Goal: Task Accomplishment & Management: Complete application form

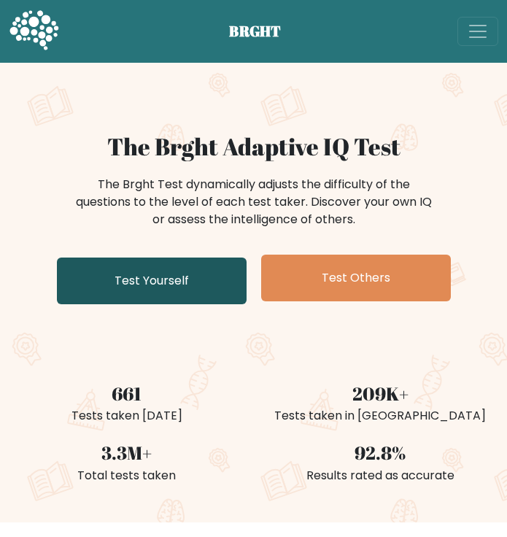
click at [193, 267] on link "Test Yourself" at bounding box center [152, 281] width 190 height 47
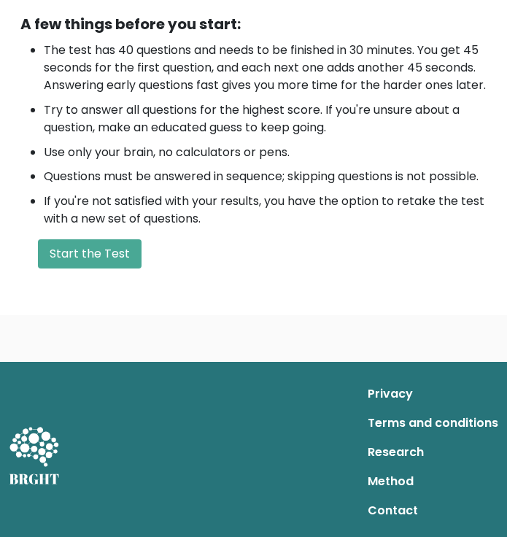
scroll to position [501, 0]
click at [107, 257] on button "Start the Test" at bounding box center [90, 253] width 104 height 29
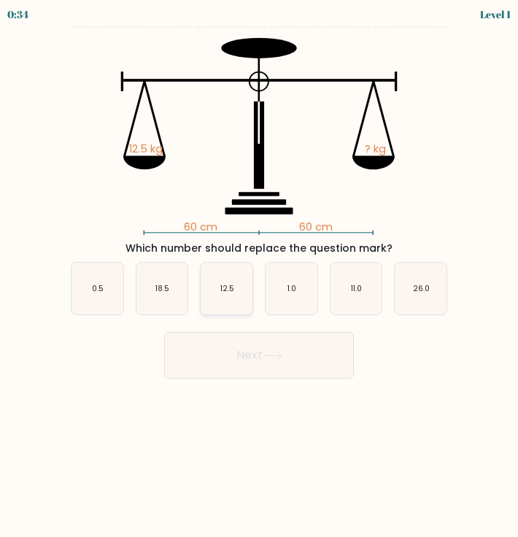
click at [227, 284] on text "12.5" at bounding box center [227, 288] width 14 height 11
click at [259, 276] on input "c. 12.5" at bounding box center [259, 272] width 1 height 7
radio input "true"
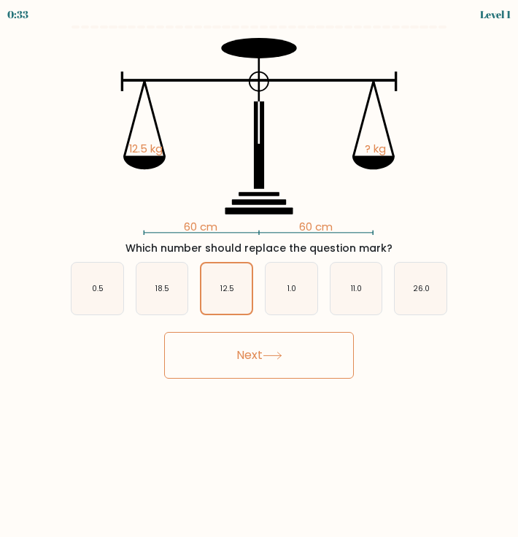
click at [249, 352] on button "Next" at bounding box center [259, 355] width 190 height 47
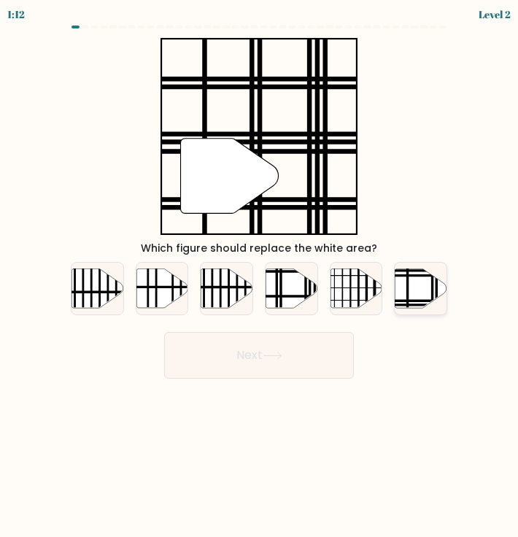
click at [408, 275] on line at bounding box center [408, 267] width 0 height 104
click at [260, 275] on input "f." at bounding box center [259, 272] width 1 height 7
radio input "true"
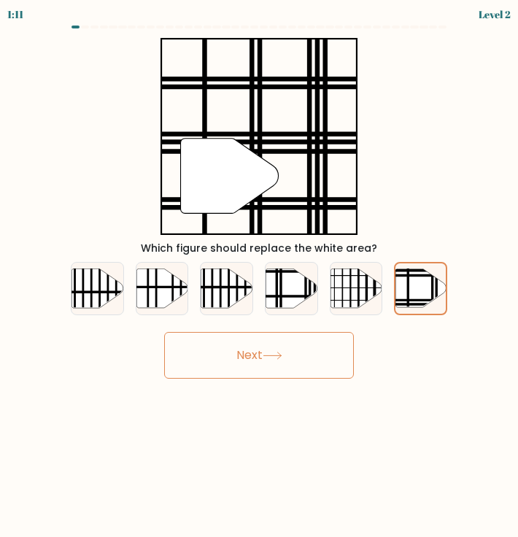
click at [269, 339] on button "Next" at bounding box center [259, 355] width 190 height 47
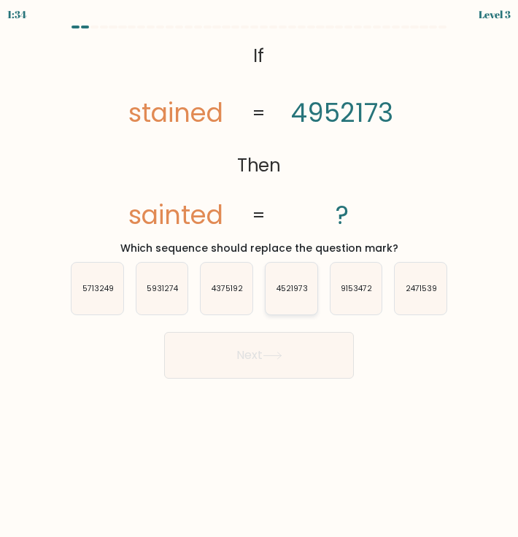
click at [295, 298] on icon "4521973" at bounding box center [292, 289] width 52 height 52
click at [260, 276] on input "d. 4521973" at bounding box center [259, 272] width 1 height 7
radio input "true"
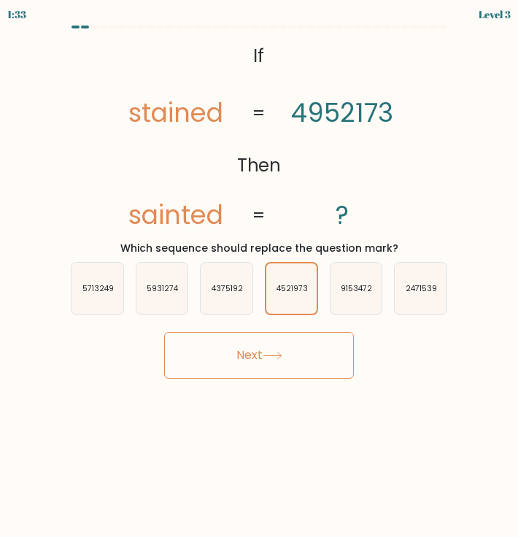
click at [290, 374] on button "Next" at bounding box center [259, 355] width 190 height 47
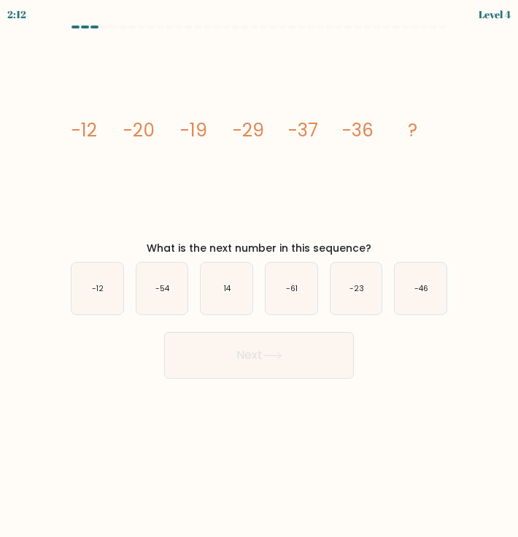
click at [313, 131] on tspan "-37" at bounding box center [303, 130] width 30 height 26
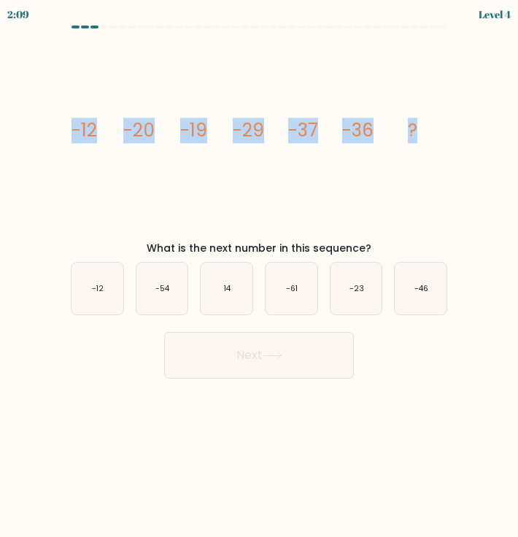
drag, startPoint x: 74, startPoint y: 125, endPoint x: 452, endPoint y: 161, distance: 379.7
click at [452, 161] on div "image/svg+xml -12 -20 -19 -29 -37 -36 ? What is the next number in this sequenc…" at bounding box center [259, 147] width 394 height 218
copy g "-12 -20 -19 -29 -37 -36 ?"
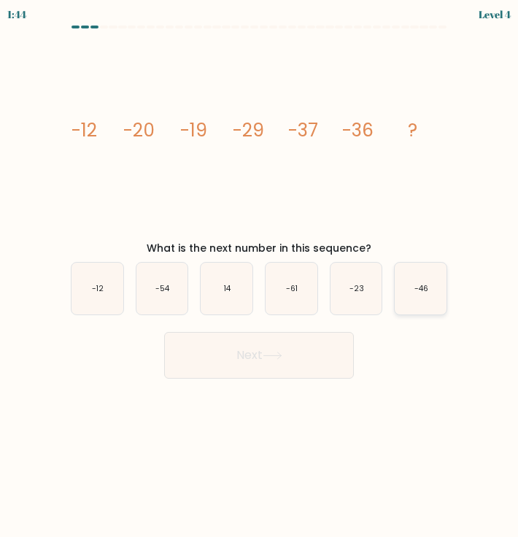
click at [416, 290] on text "-46" at bounding box center [421, 288] width 14 height 11
click at [260, 276] on input "f. -46" at bounding box center [259, 272] width 1 height 7
radio input "true"
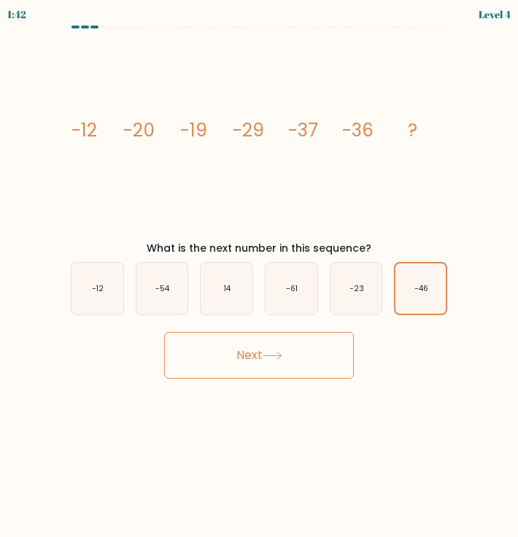
click at [254, 352] on button "Next" at bounding box center [259, 355] width 190 height 47
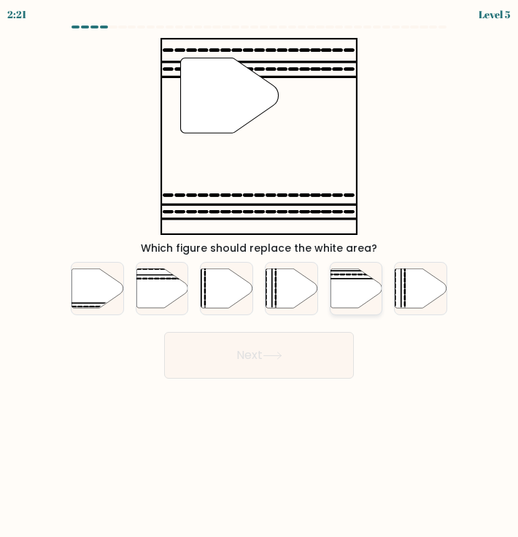
click at [350, 286] on icon at bounding box center [357, 288] width 52 height 39
click at [260, 276] on input "e." at bounding box center [259, 272] width 1 height 7
radio input "true"
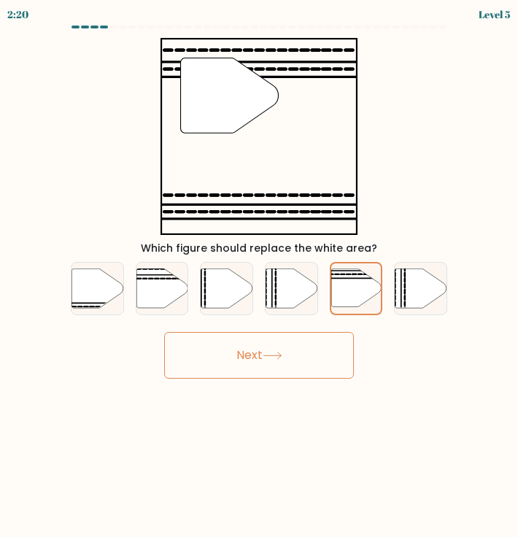
click at [277, 363] on button "Next" at bounding box center [259, 355] width 190 height 47
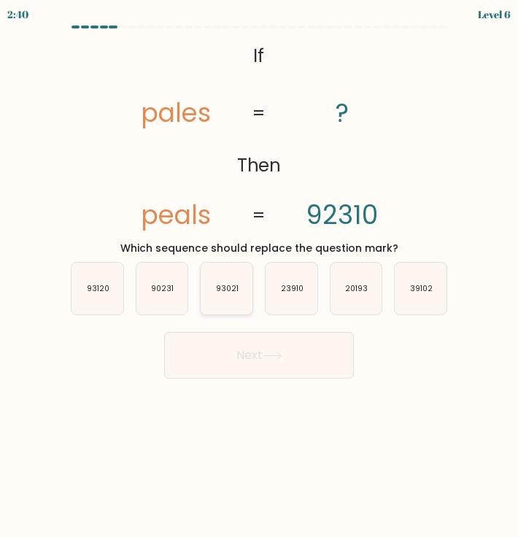
click at [240, 304] on icon "93021" at bounding box center [227, 289] width 52 height 52
click at [259, 276] on input "c. 93021" at bounding box center [259, 272] width 1 height 7
radio input "true"
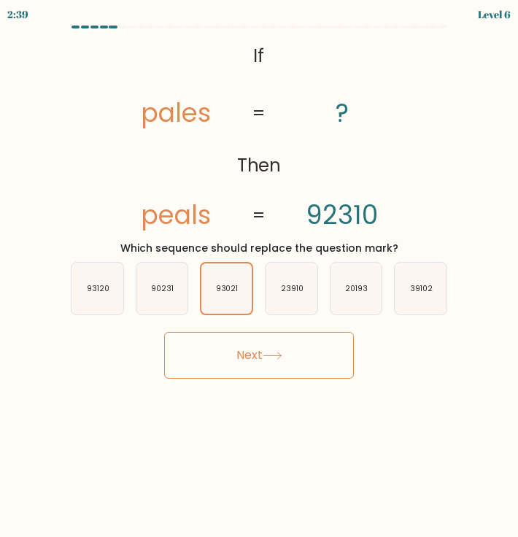
click at [268, 343] on button "Next" at bounding box center [259, 355] width 190 height 47
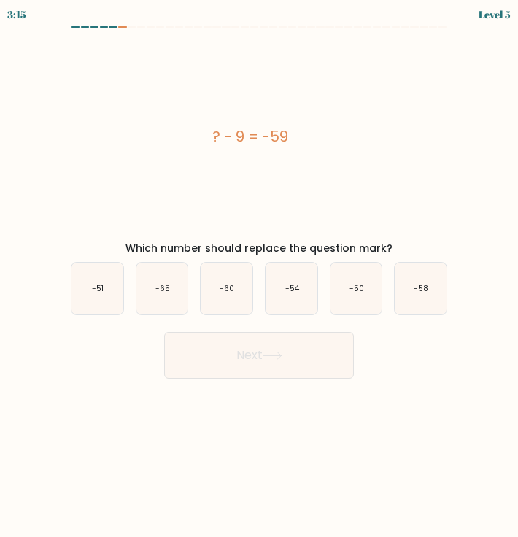
drag, startPoint x: 201, startPoint y: 135, endPoint x: 319, endPoint y: 158, distance: 120.5
click at [319, 158] on div "? - 9 = -59" at bounding box center [250, 136] width 382 height 197
copy div "? - 9 = -59"
click at [368, 293] on icon "-50" at bounding box center [357, 289] width 52 height 52
click at [260, 276] on input "e. -50" at bounding box center [259, 272] width 1 height 7
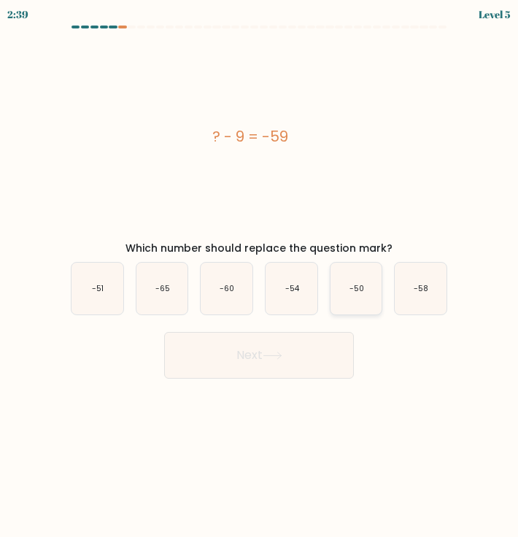
radio input "true"
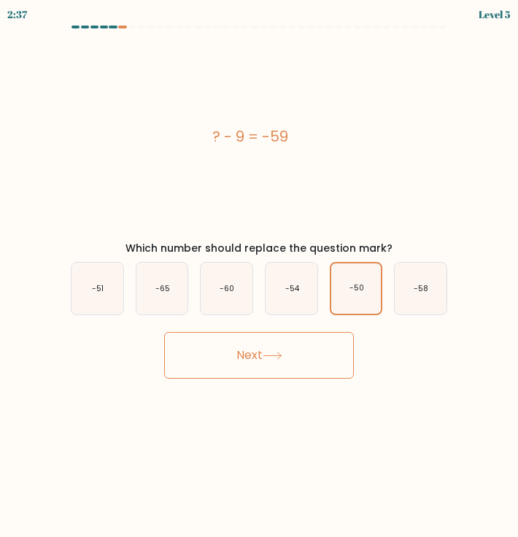
click at [296, 354] on button "Next" at bounding box center [259, 355] width 190 height 47
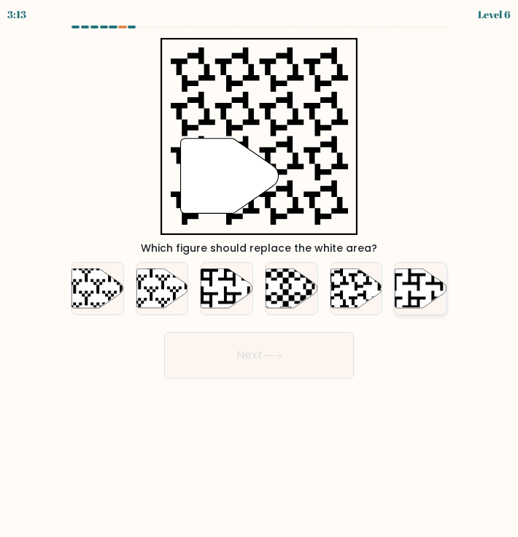
click at [417, 282] on icon at bounding box center [402, 266] width 93 height 93
click at [260, 276] on input "f." at bounding box center [259, 272] width 1 height 7
radio input "true"
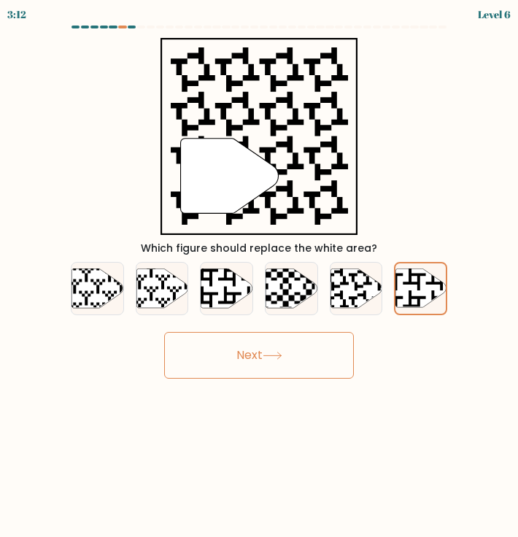
click at [307, 339] on button "Next" at bounding box center [259, 355] width 190 height 47
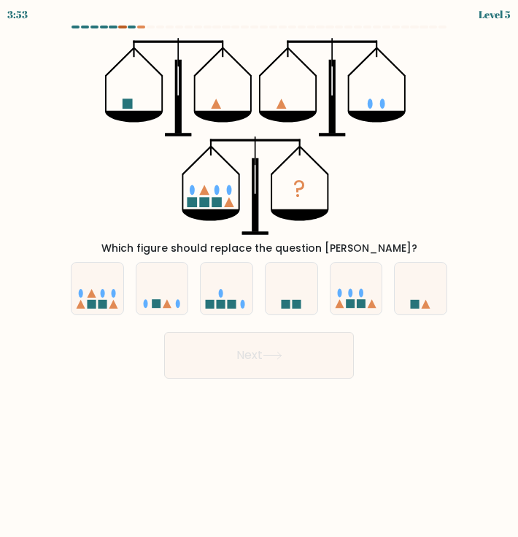
click at [125, 28] on div at bounding box center [122, 27] width 8 height 3
click at [95, 309] on icon at bounding box center [98, 288] width 52 height 43
click at [259, 276] on input "a." at bounding box center [259, 272] width 1 height 7
radio input "true"
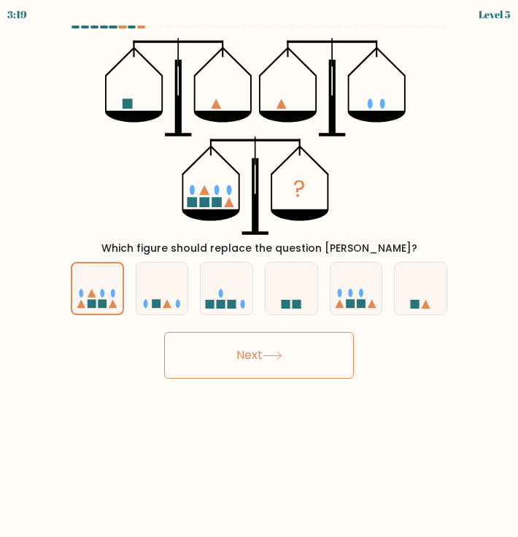
click at [217, 352] on button "Next" at bounding box center [259, 355] width 190 height 47
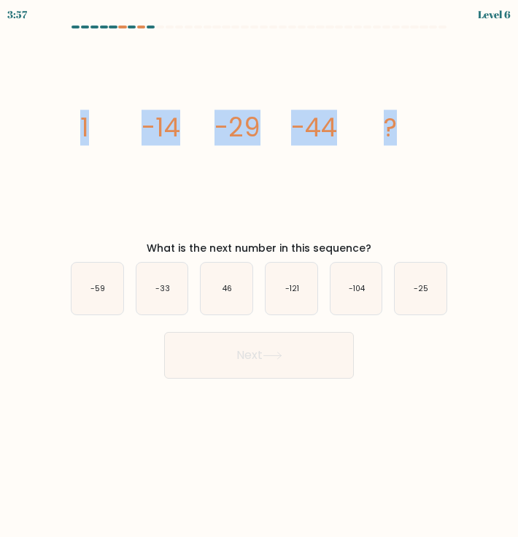
drag, startPoint x: 81, startPoint y: 123, endPoint x: 444, endPoint y: 150, distance: 364.4
click at [444, 150] on icon "image/svg+xml 1 -14 -29 -44 ?" at bounding box center [259, 136] width 382 height 197
copy g "1 -14 -29 -44 ?"
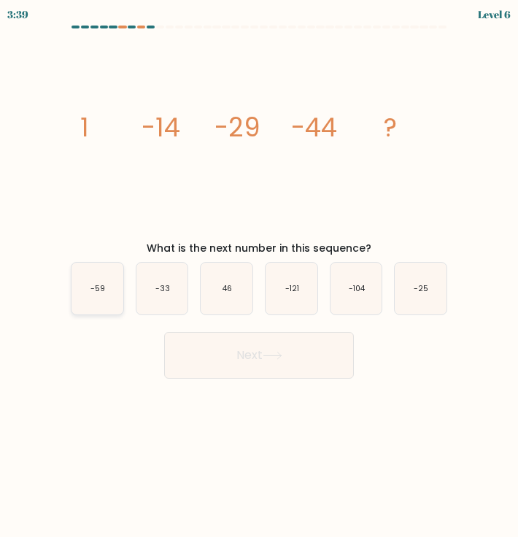
click at [109, 285] on icon "-59" at bounding box center [98, 289] width 52 height 52
click at [259, 276] on input "a. -59" at bounding box center [259, 272] width 1 height 7
radio input "true"
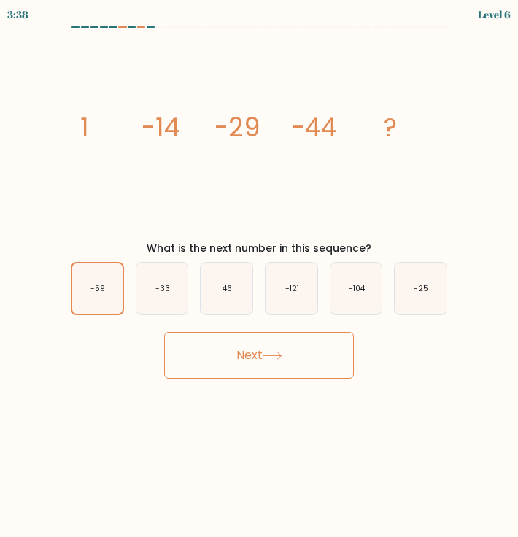
click at [250, 343] on button "Next" at bounding box center [259, 355] width 190 height 47
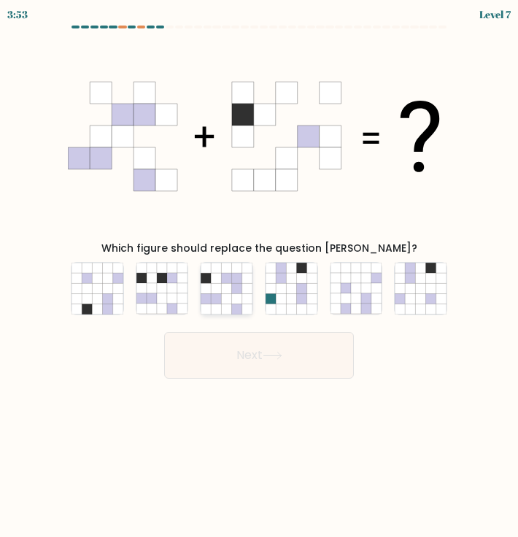
click at [228, 296] on icon at bounding box center [227, 298] width 10 height 10
click at [259, 276] on input "c." at bounding box center [259, 272] width 1 height 7
radio input "true"
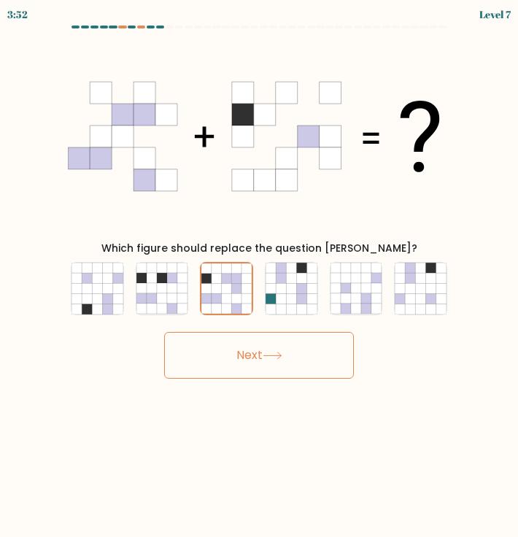
click at [293, 364] on button "Next" at bounding box center [259, 355] width 190 height 47
click at [252, 360] on button "Next" at bounding box center [259, 355] width 190 height 47
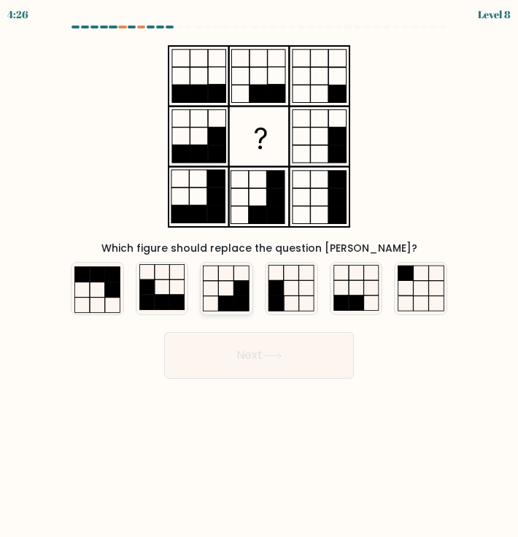
click at [228, 297] on rect at bounding box center [226, 303] width 15 height 15
click at [259, 276] on input "c." at bounding box center [259, 272] width 1 height 7
radio input "true"
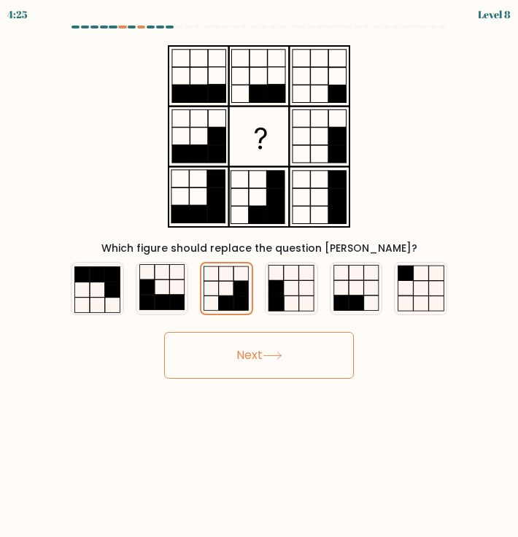
click at [269, 379] on body "4:25 Level 8" at bounding box center [259, 268] width 518 height 537
click at [282, 367] on button "Next" at bounding box center [259, 355] width 190 height 47
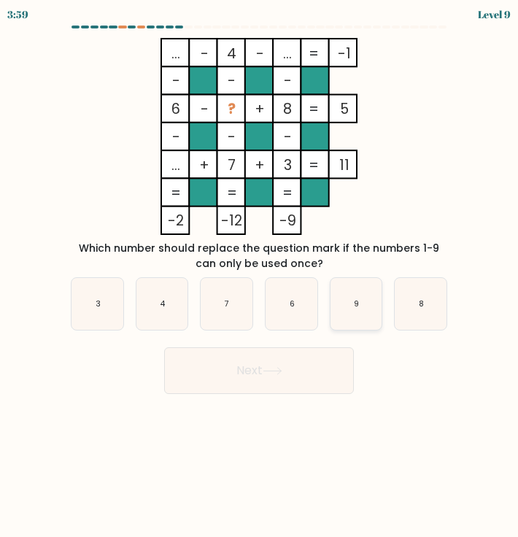
click at [347, 309] on icon "9" at bounding box center [357, 304] width 52 height 52
click at [260, 276] on input "e. 9" at bounding box center [259, 272] width 1 height 7
radio input "true"
click at [298, 361] on button "Next" at bounding box center [259, 370] width 190 height 47
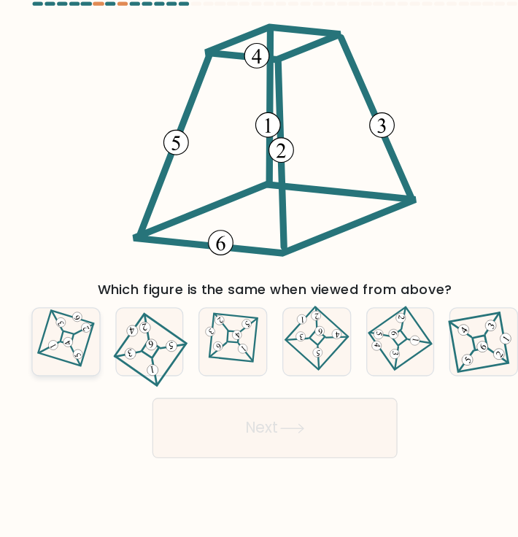
click at [96, 287] on 851 at bounding box center [99, 289] width 10 height 10
click at [259, 276] on input "a." at bounding box center [259, 272] width 1 height 7
radio input "true"
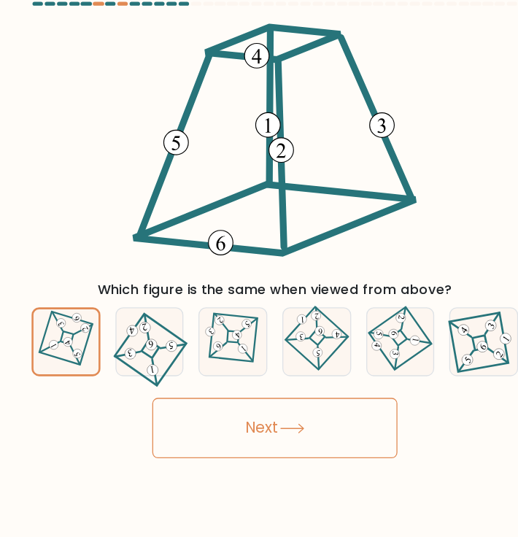
click at [278, 362] on button "Next" at bounding box center [259, 355] width 190 height 47
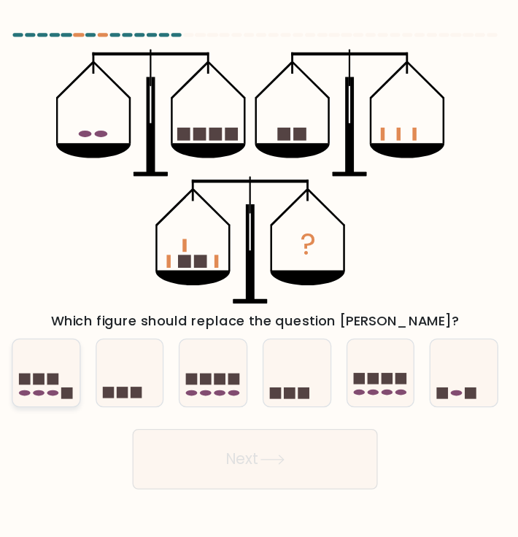
click at [112, 281] on icon at bounding box center [98, 288] width 52 height 43
click at [259, 276] on input "a." at bounding box center [259, 272] width 1 height 7
radio input "true"
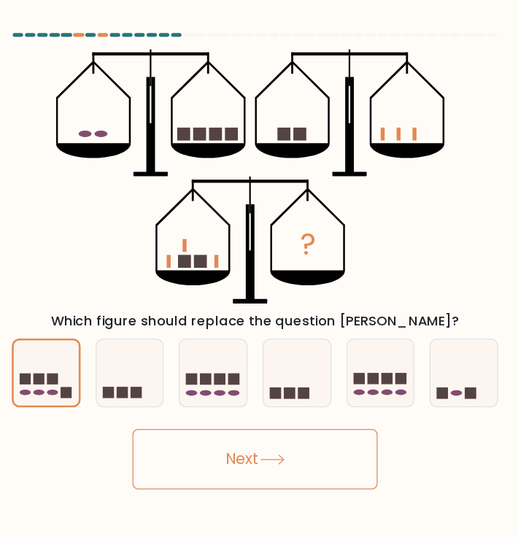
click at [266, 355] on icon at bounding box center [273, 356] width 20 height 8
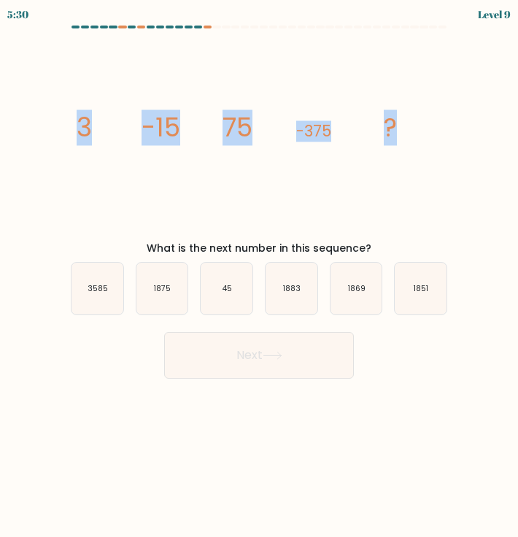
drag, startPoint x: 74, startPoint y: 128, endPoint x: 441, endPoint y: 155, distance: 368.0
click at [441, 155] on icon "image/svg+xml 3 -15 75 -375 ?" at bounding box center [259, 136] width 382 height 197
copy g "3 -15 75 -375 ?"
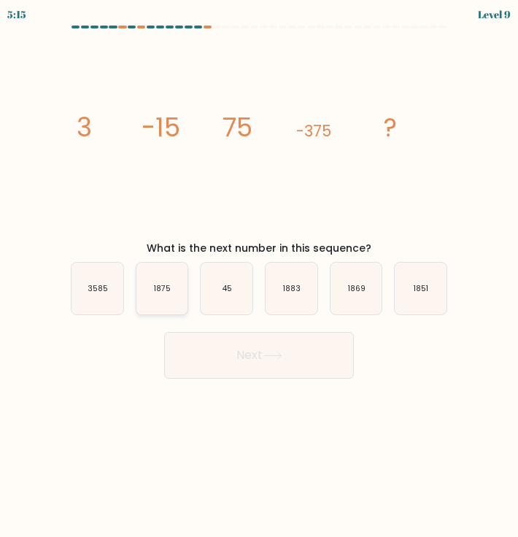
click at [145, 284] on icon "1875" at bounding box center [162, 289] width 52 height 52
click at [259, 276] on input "b. 1875" at bounding box center [259, 272] width 1 height 7
radio input "true"
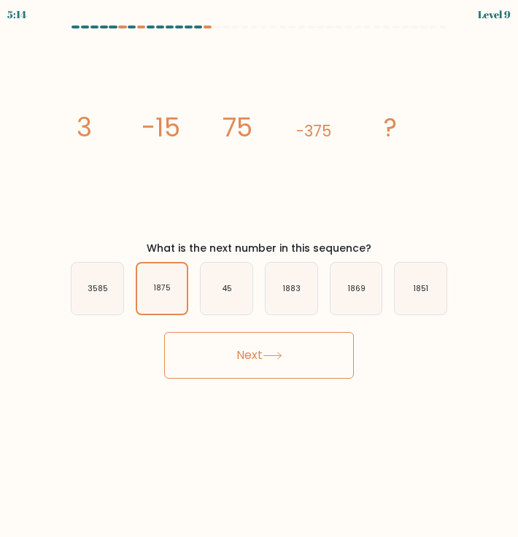
click at [253, 370] on button "Next" at bounding box center [259, 355] width 190 height 47
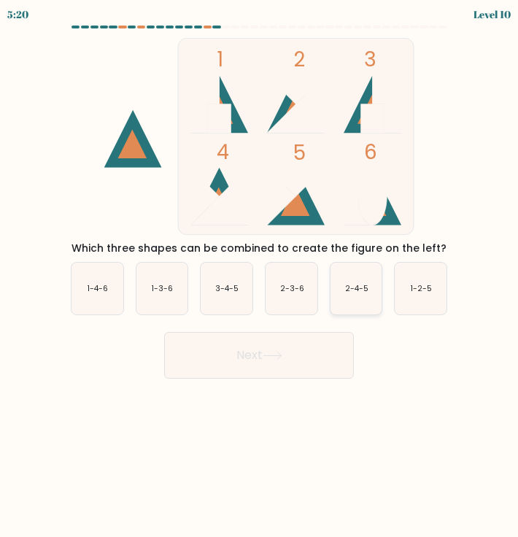
click at [348, 289] on text "2-4-5" at bounding box center [356, 288] width 23 height 11
click at [260, 276] on input "e. 2-4-5" at bounding box center [259, 272] width 1 height 7
radio input "true"
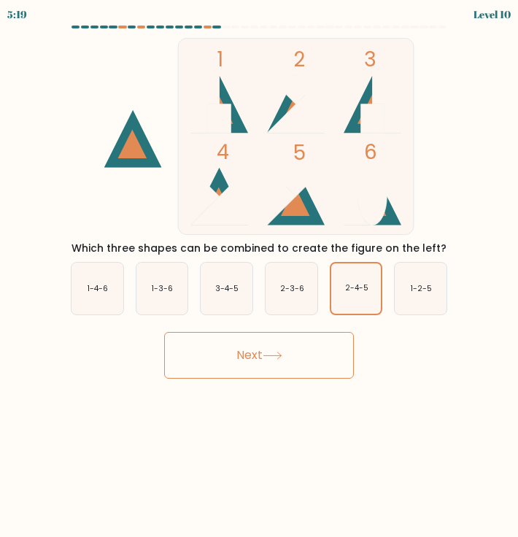
click at [277, 346] on button "Next" at bounding box center [259, 355] width 190 height 47
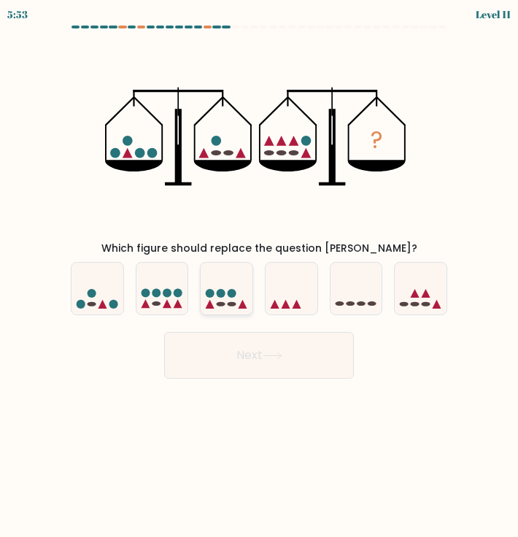
click at [215, 293] on icon at bounding box center [227, 288] width 52 height 43
click at [259, 276] on input "c." at bounding box center [259, 272] width 1 height 7
radio input "true"
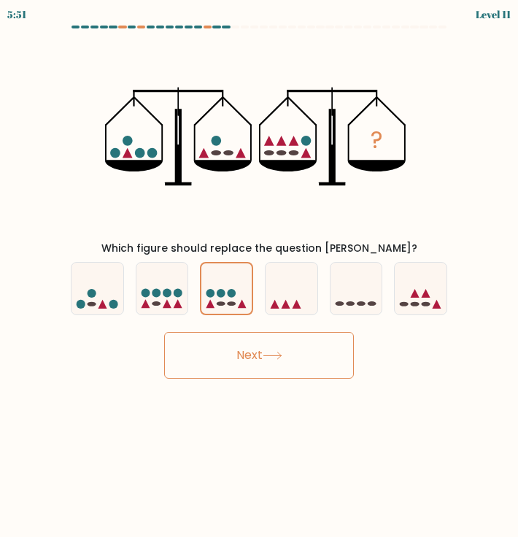
click at [262, 345] on button "Next" at bounding box center [259, 355] width 190 height 47
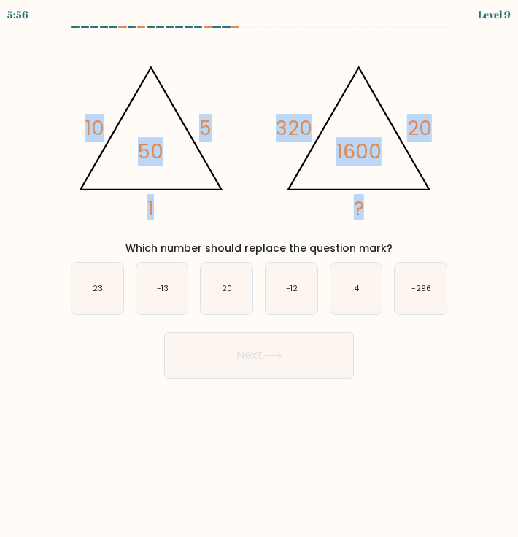
drag, startPoint x: 68, startPoint y: 58, endPoint x: 410, endPoint y: 196, distance: 369.0
click at [410, 196] on icon "@import url('https://fonts.googleapis.com/css?family=Abril+Fatface:400,100,100i…" at bounding box center [259, 136] width 382 height 197
copy g "10 5 1 50 @import url('https://fonts.googleapis.com/css?family=Abril+Fatface:40…"
click at [54, 80] on form at bounding box center [259, 202] width 518 height 353
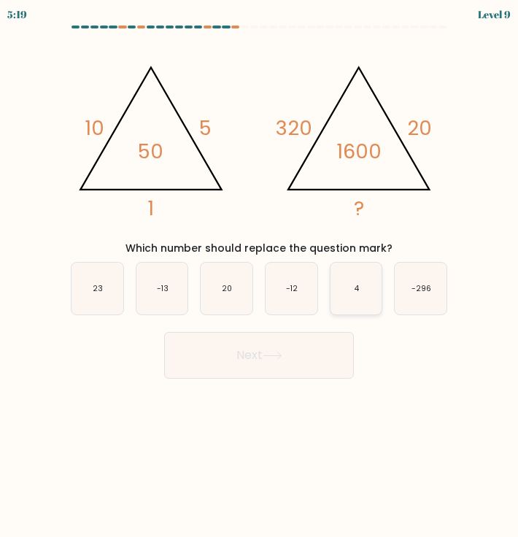
click at [373, 306] on icon "4" at bounding box center [357, 289] width 52 height 52
click at [260, 276] on input "e. 4" at bounding box center [259, 272] width 1 height 7
radio input "true"
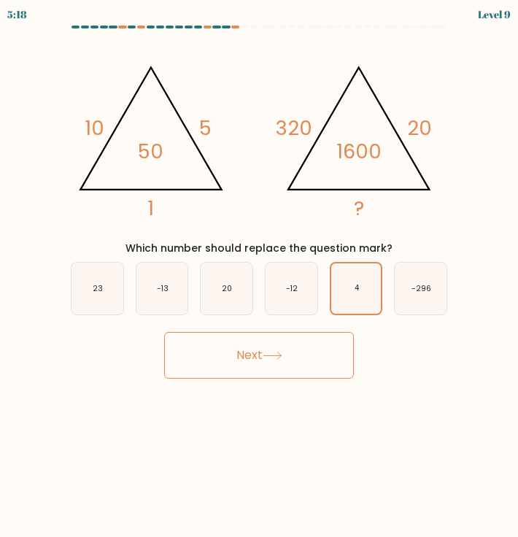
click at [304, 357] on button "Next" at bounding box center [259, 355] width 190 height 47
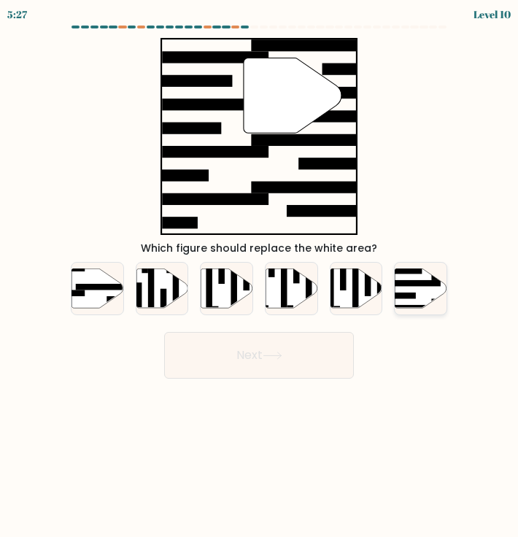
click at [425, 298] on icon at bounding box center [422, 288] width 52 height 39
click at [260, 276] on input "f." at bounding box center [259, 272] width 1 height 7
radio input "true"
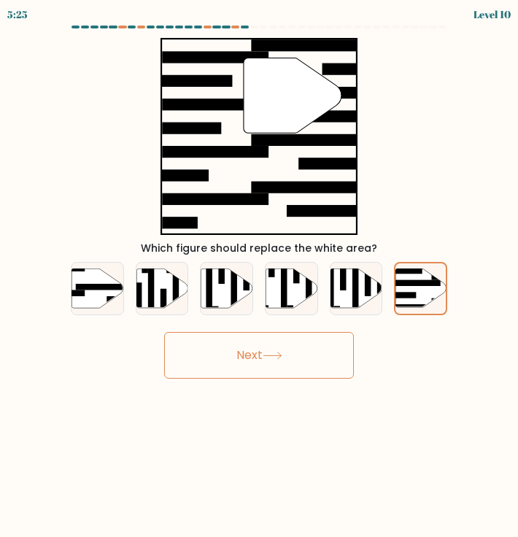
click at [299, 352] on button "Next" at bounding box center [259, 355] width 190 height 47
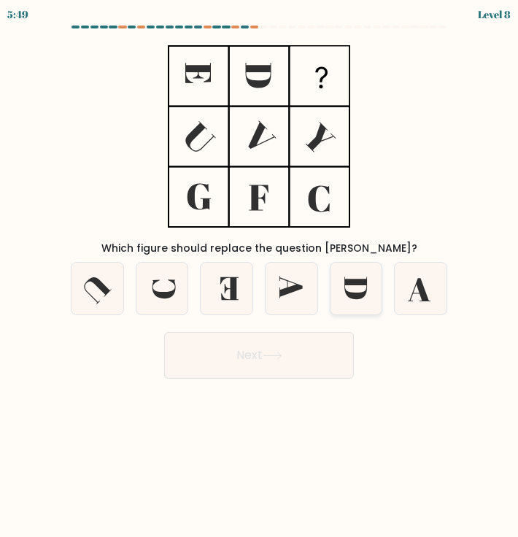
click at [345, 288] on icon at bounding box center [357, 289] width 52 height 52
click at [260, 276] on input "e." at bounding box center [259, 272] width 1 height 7
radio input "true"
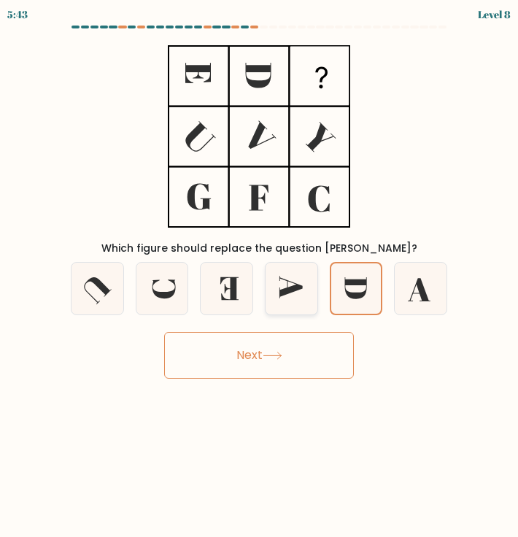
click at [295, 296] on icon at bounding box center [292, 289] width 52 height 52
click at [260, 276] on input "d." at bounding box center [259, 272] width 1 height 7
radio input "true"
click at [315, 360] on button "Next" at bounding box center [259, 355] width 190 height 47
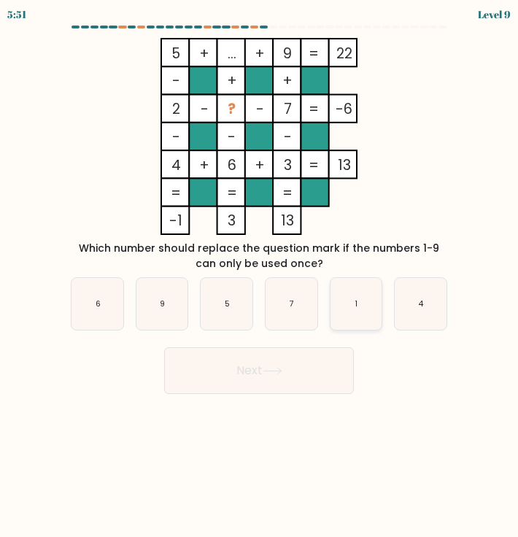
click at [347, 309] on icon "1" at bounding box center [357, 304] width 52 height 52
click at [260, 276] on input "e. 1" at bounding box center [259, 272] width 1 height 7
radio input "true"
click at [293, 356] on button "Next" at bounding box center [259, 370] width 190 height 47
click at [261, 374] on button "Next" at bounding box center [259, 370] width 190 height 47
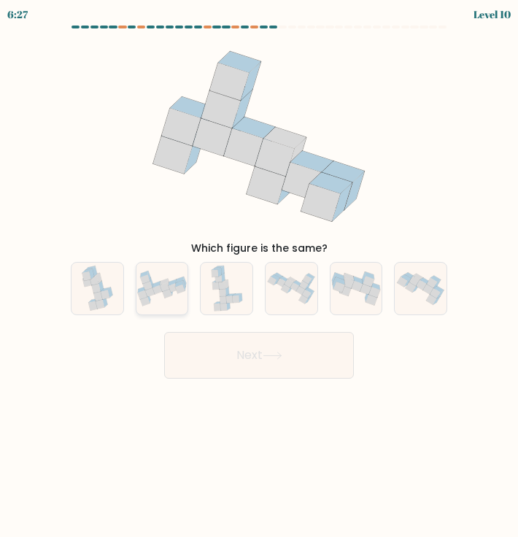
click at [173, 296] on icon at bounding box center [162, 289] width 52 height 36
click at [259, 276] on input "b." at bounding box center [259, 272] width 1 height 7
radio input "true"
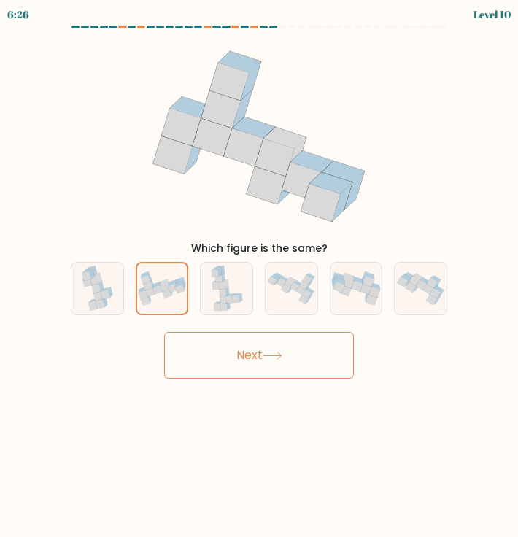
click at [228, 350] on button "Next" at bounding box center [259, 355] width 190 height 47
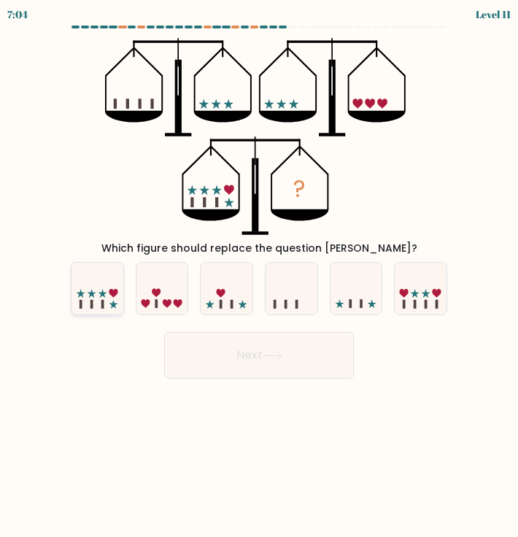
click at [108, 294] on icon at bounding box center [98, 288] width 52 height 43
click at [259, 276] on input "a." at bounding box center [259, 272] width 1 height 7
radio input "true"
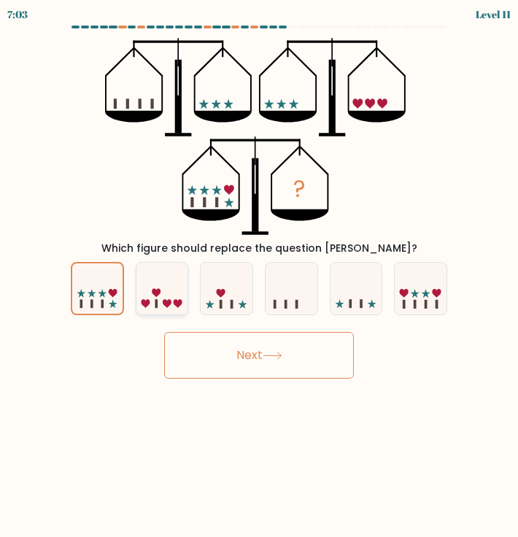
click at [175, 296] on icon at bounding box center [162, 288] width 52 height 43
click at [259, 276] on input "b." at bounding box center [259, 272] width 1 height 7
radio input "true"
click at [108, 286] on icon at bounding box center [98, 288] width 52 height 43
click at [259, 276] on input "a." at bounding box center [259, 272] width 1 height 7
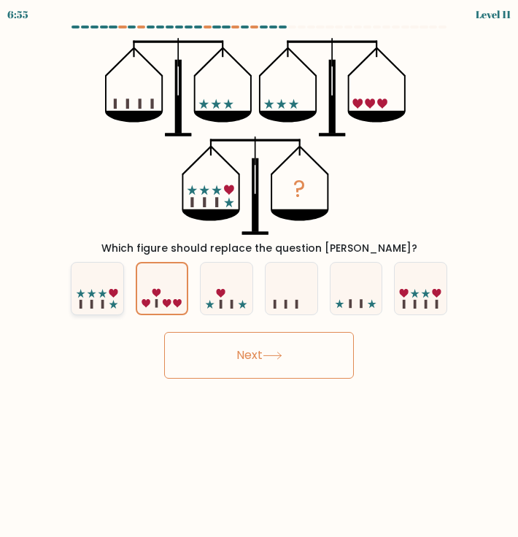
radio input "true"
click at [215, 346] on button "Next" at bounding box center [259, 355] width 190 height 47
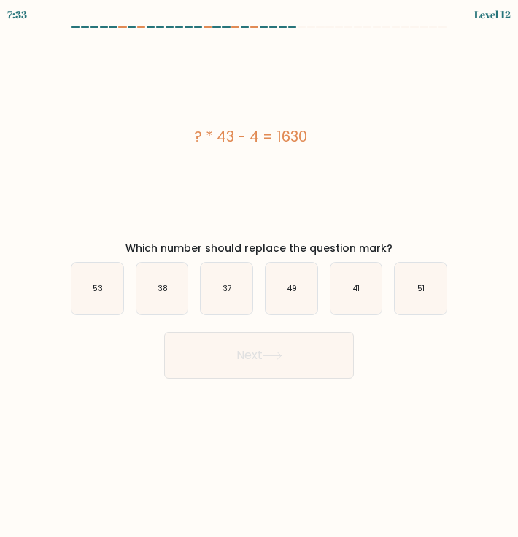
click at [264, 140] on div "? * 43 - 4 = 1630" at bounding box center [250, 137] width 382 height 22
copy div "? * 43 - 4 = 1630"
click at [166, 277] on icon "38" at bounding box center [162, 289] width 52 height 52
click at [259, 276] on input "b. 38" at bounding box center [259, 272] width 1 height 7
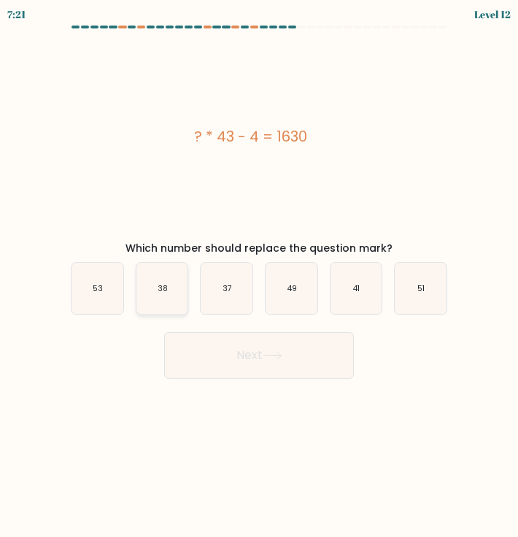
radio input "true"
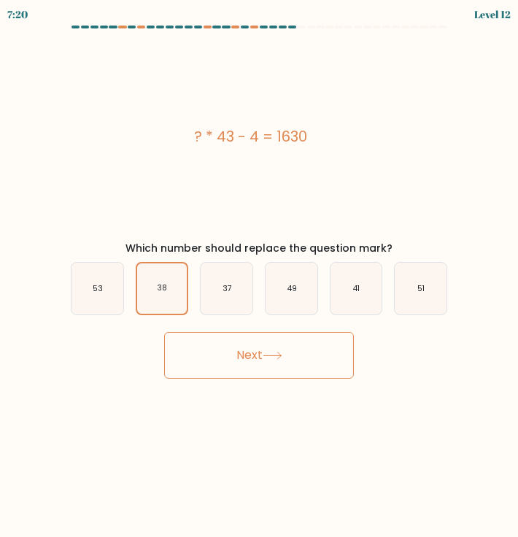
click at [260, 350] on button "Next" at bounding box center [259, 355] width 190 height 47
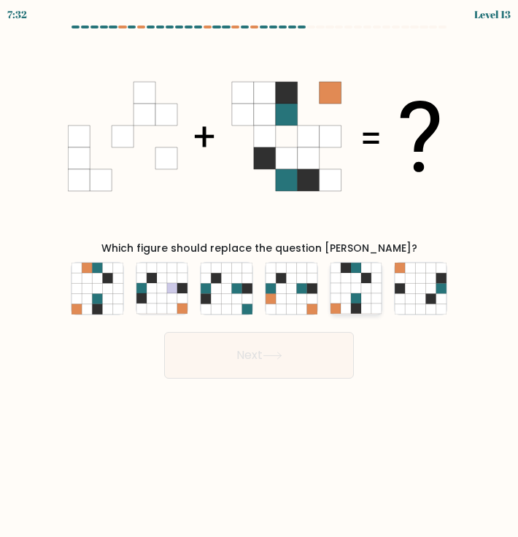
click at [350, 286] on icon at bounding box center [346, 288] width 10 height 10
click at [260, 276] on input "e." at bounding box center [259, 272] width 1 height 7
radio input "true"
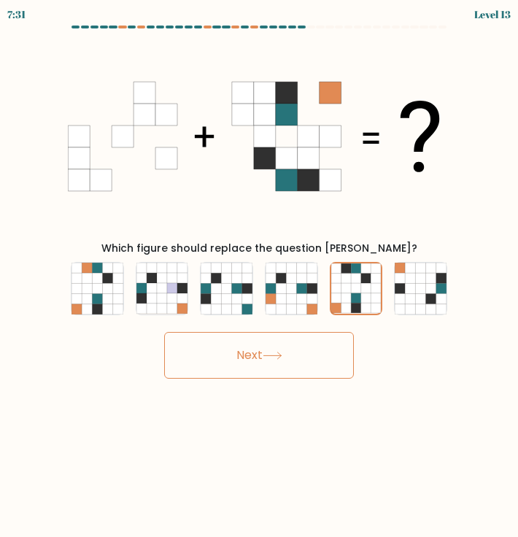
click at [282, 342] on button "Next" at bounding box center [259, 355] width 190 height 47
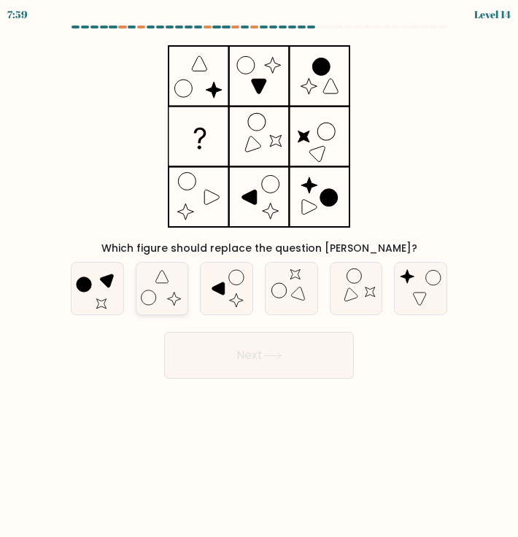
click at [161, 289] on icon at bounding box center [162, 289] width 52 height 52
click at [259, 276] on input "b." at bounding box center [259, 272] width 1 height 7
radio input "true"
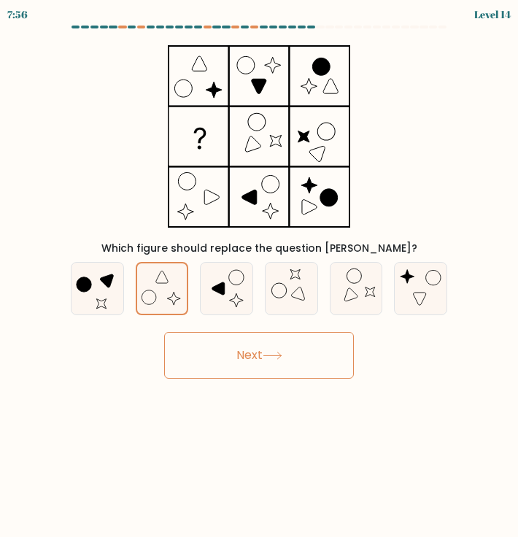
click at [316, 488] on body "7:56 Level 14" at bounding box center [259, 268] width 518 height 537
click at [162, 296] on icon at bounding box center [162, 288] width 50 height 50
click at [259, 276] on input "b." at bounding box center [259, 272] width 1 height 7
click at [259, 357] on button "Next" at bounding box center [259, 355] width 190 height 47
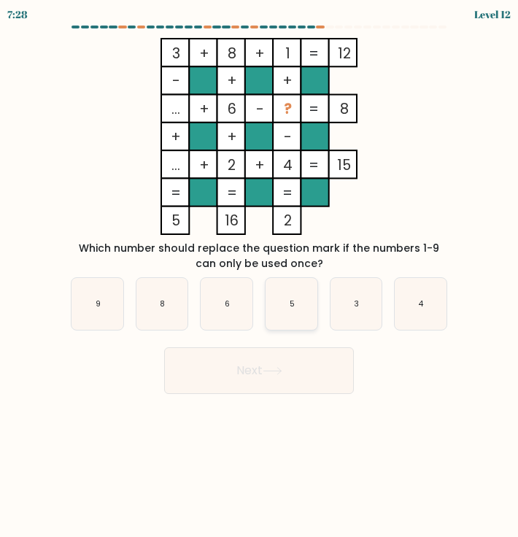
click at [305, 296] on icon "5" at bounding box center [292, 304] width 52 height 52
click at [260, 276] on input "d. 5" at bounding box center [259, 272] width 1 height 7
radio input "true"
click at [236, 309] on icon "6" at bounding box center [227, 304] width 52 height 52
click at [259, 276] on input "c. 6" at bounding box center [259, 272] width 1 height 7
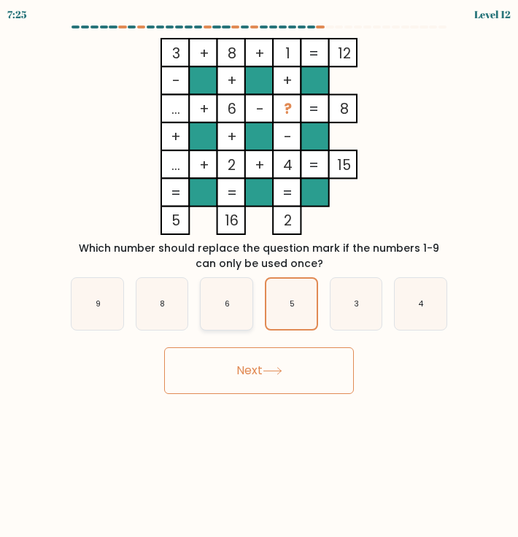
radio input "true"
click at [279, 306] on icon "5" at bounding box center [292, 304] width 52 height 52
click at [260, 276] on input "d. 5" at bounding box center [259, 272] width 1 height 7
radio input "true"
click at [276, 363] on button "Next" at bounding box center [259, 370] width 190 height 47
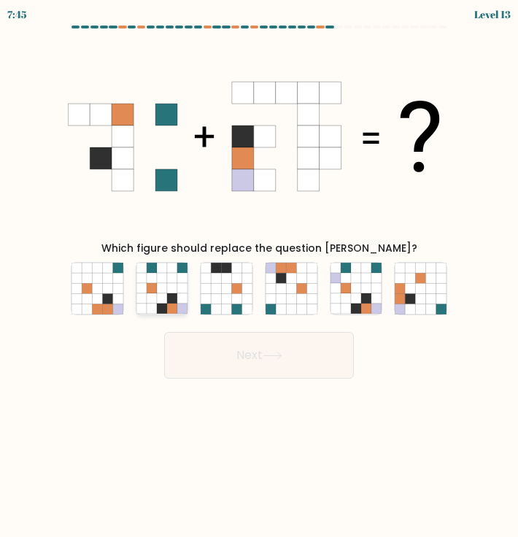
click at [180, 300] on icon at bounding box center [182, 298] width 10 height 10
click at [259, 276] on input "b." at bounding box center [259, 272] width 1 height 7
radio input "true"
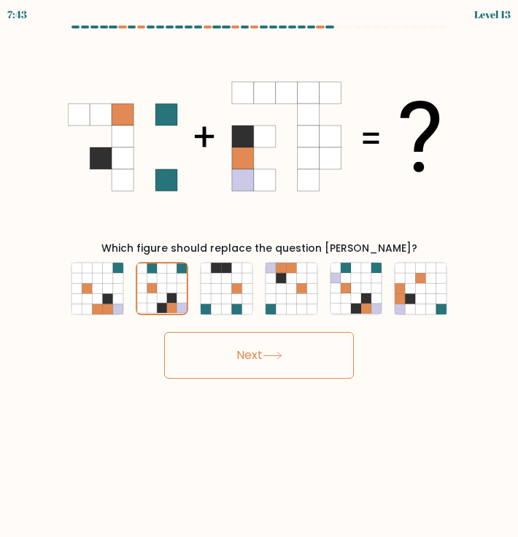
click at [244, 358] on button "Next" at bounding box center [259, 355] width 190 height 47
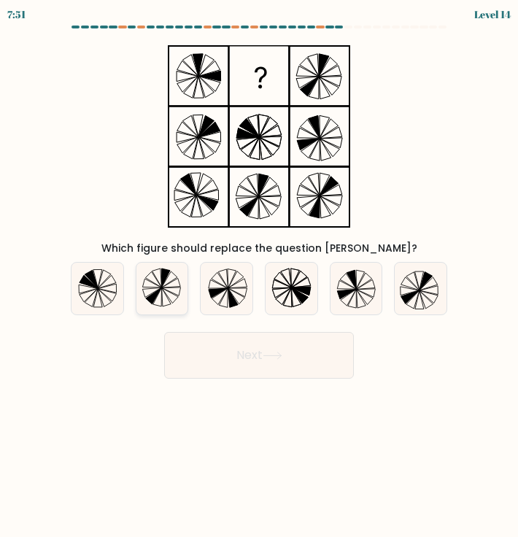
click at [163, 290] on icon at bounding box center [170, 295] width 17 height 15
click at [259, 276] on input "b." at bounding box center [259, 272] width 1 height 7
radio input "true"
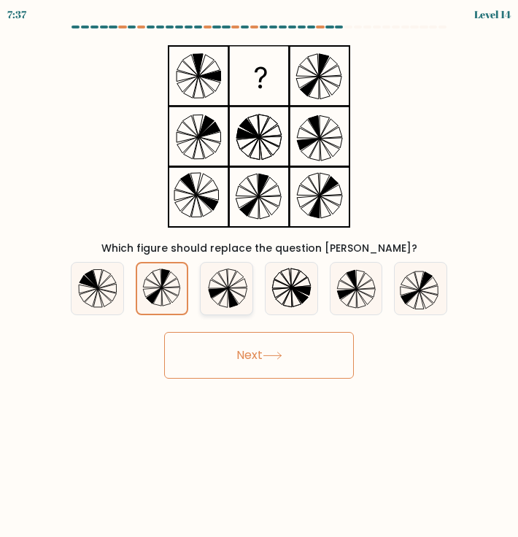
click at [231, 282] on icon at bounding box center [235, 279] width 15 height 17
click at [259, 276] on input "c." at bounding box center [259, 272] width 1 height 7
radio input "true"
click at [285, 288] on icon at bounding box center [292, 289] width 52 height 52
click at [260, 276] on input "d." at bounding box center [259, 272] width 1 height 7
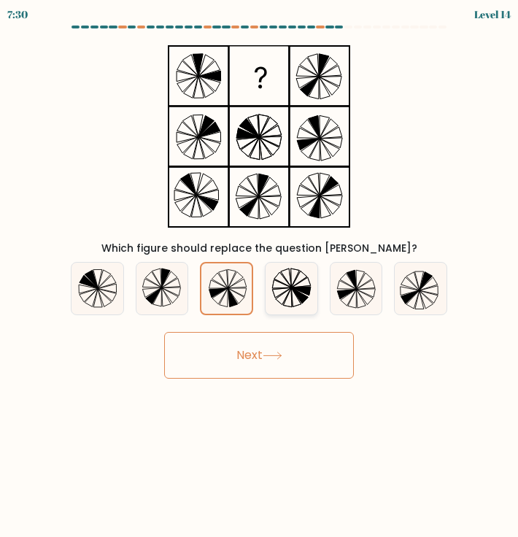
radio input "true"
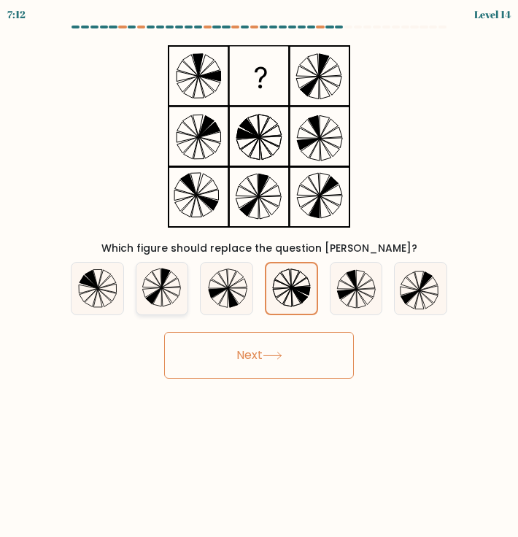
click at [171, 288] on icon at bounding box center [171, 292] width 19 height 9
click at [259, 276] on input "b." at bounding box center [259, 272] width 1 height 7
radio input "true"
click at [171, 288] on icon at bounding box center [171, 292] width 18 height 8
click at [259, 276] on input "b." at bounding box center [259, 272] width 1 height 7
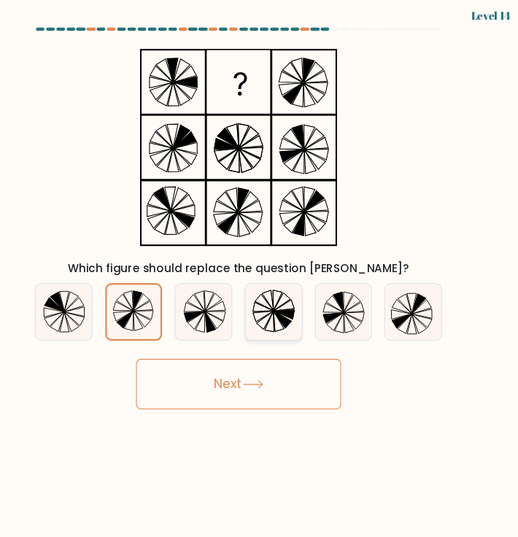
click at [294, 277] on icon at bounding box center [292, 289] width 52 height 52
click at [260, 276] on input "d." at bounding box center [259, 272] width 1 height 7
radio input "true"
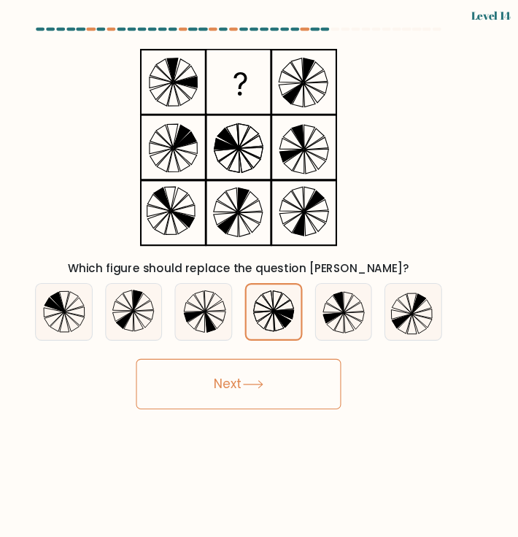
click at [298, 356] on button "Next" at bounding box center [259, 355] width 190 height 47
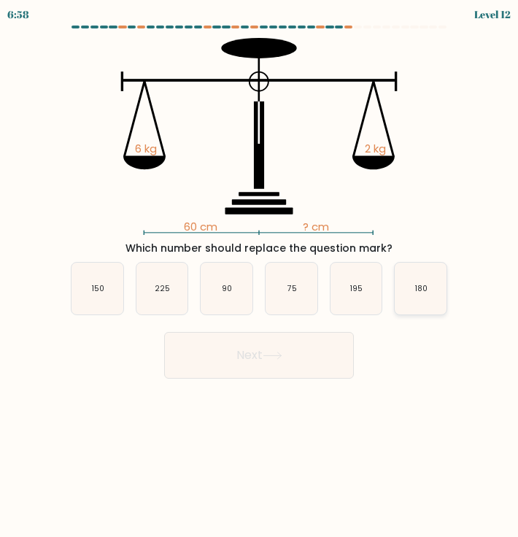
click at [409, 292] on icon "180" at bounding box center [421, 289] width 52 height 52
click at [260, 276] on input "f. 180" at bounding box center [259, 272] width 1 height 7
radio input "true"
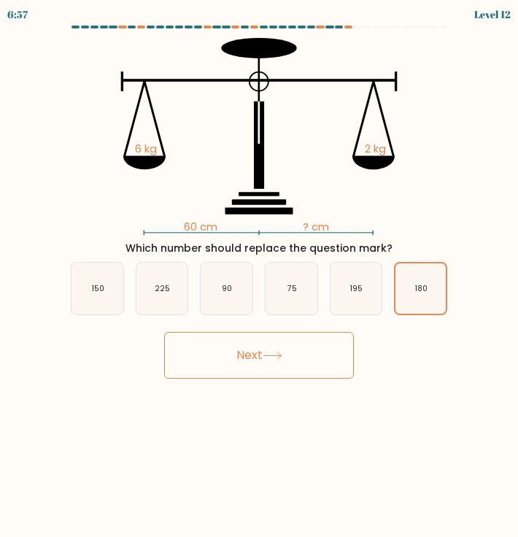
click at [269, 371] on button "Next" at bounding box center [259, 355] width 190 height 47
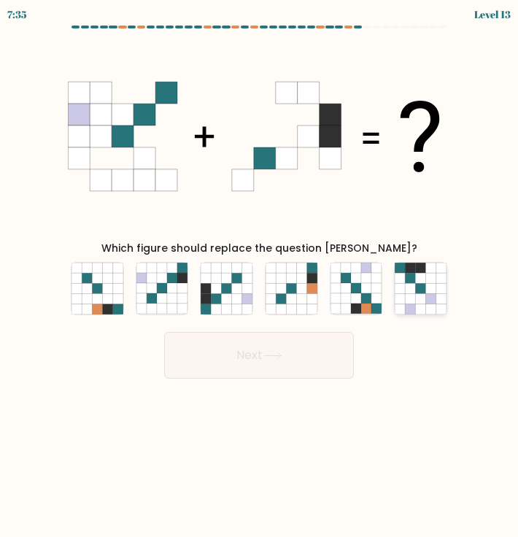
click at [425, 288] on icon at bounding box center [421, 288] width 10 height 10
click at [260, 276] on input "f." at bounding box center [259, 272] width 1 height 7
radio input "true"
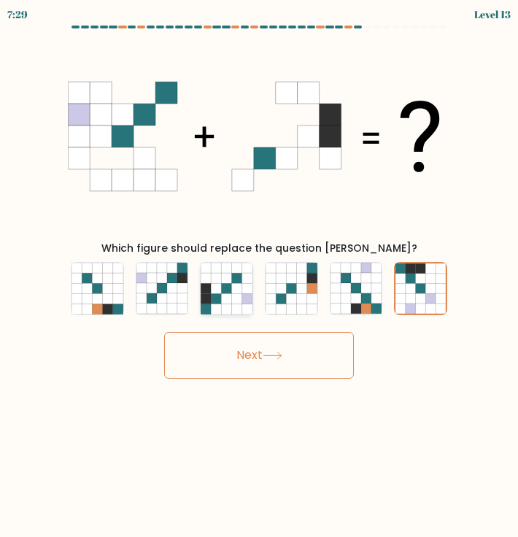
click at [244, 284] on icon at bounding box center [247, 288] width 10 height 10
click at [259, 276] on input "c." at bounding box center [259, 272] width 1 height 7
radio input "true"
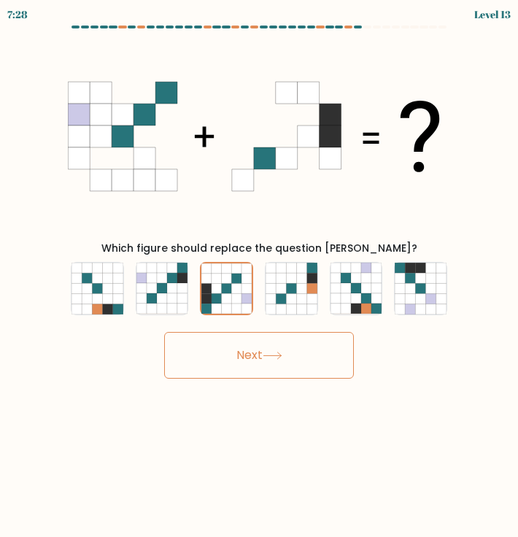
click at [282, 355] on icon at bounding box center [273, 356] width 20 height 8
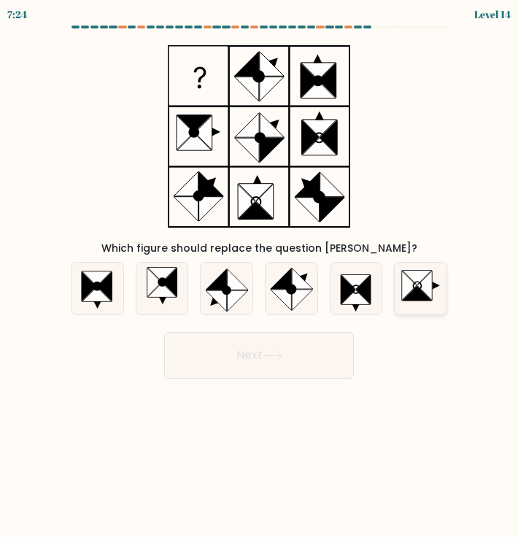
click at [407, 294] on icon at bounding box center [409, 285] width 15 height 29
click at [260, 276] on input "f." at bounding box center [259, 272] width 1 height 7
radio input "true"
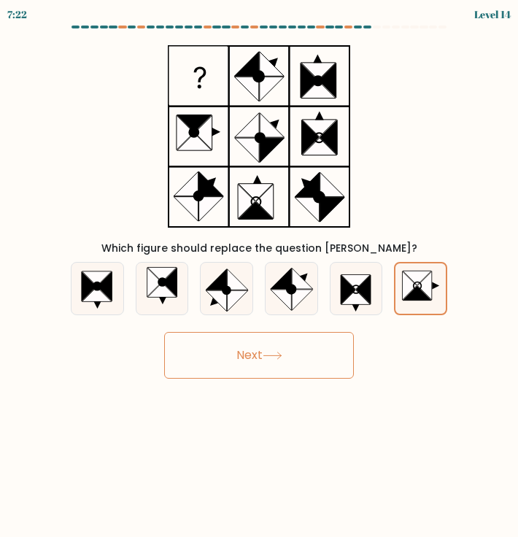
click at [253, 352] on button "Next" at bounding box center [259, 355] width 190 height 47
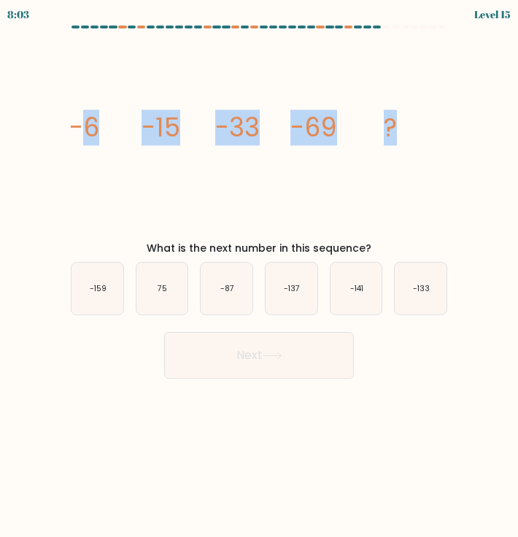
drag, startPoint x: 77, startPoint y: 117, endPoint x: 445, endPoint y: 139, distance: 369.2
click at [445, 139] on icon "image/svg+xml -6 -15 -33 -69 ?" at bounding box center [259, 136] width 382 height 197
copy g "6 -15 -33 -69 ?"
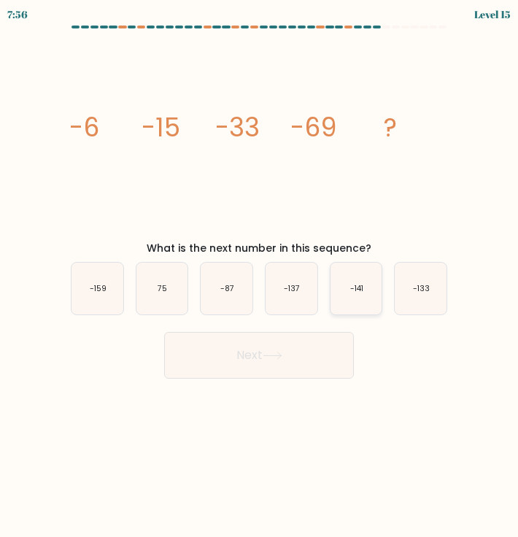
click at [352, 280] on icon "-141" at bounding box center [357, 289] width 52 height 52
click at [260, 276] on input "e. -141" at bounding box center [259, 272] width 1 height 7
radio input "true"
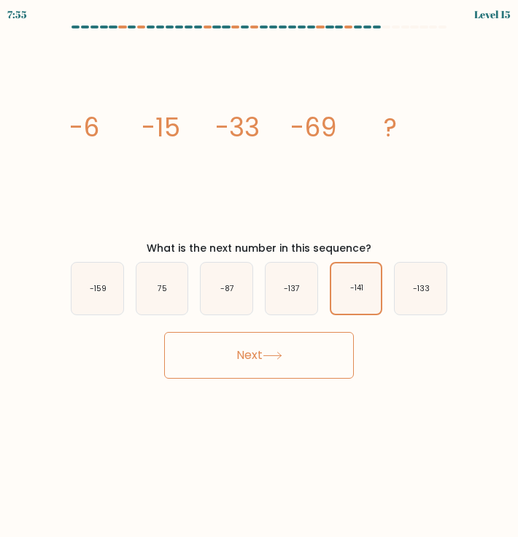
click at [247, 366] on button "Next" at bounding box center [259, 355] width 190 height 47
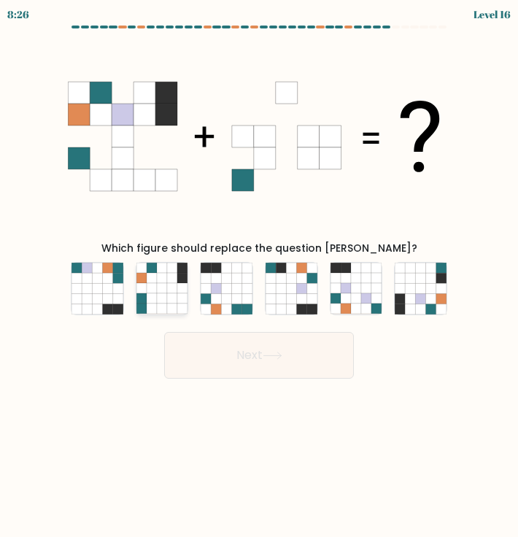
click at [165, 264] on icon at bounding box center [162, 268] width 10 height 10
click at [259, 269] on input "b." at bounding box center [259, 272] width 1 height 7
radio input "true"
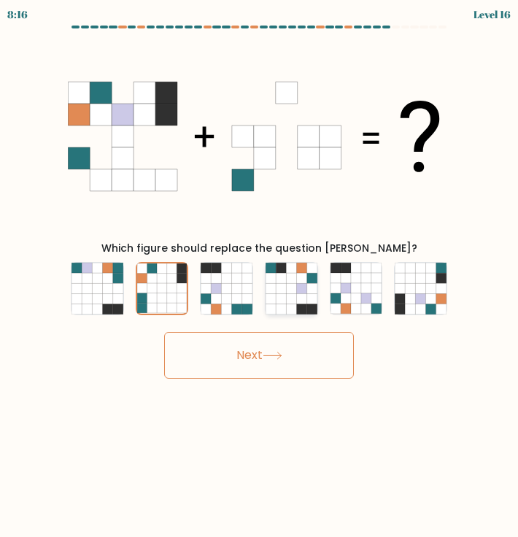
click at [299, 292] on icon at bounding box center [301, 288] width 10 height 10
click at [260, 276] on input "d." at bounding box center [259, 272] width 1 height 7
radio input "true"
click at [297, 335] on button "Next" at bounding box center [259, 355] width 190 height 47
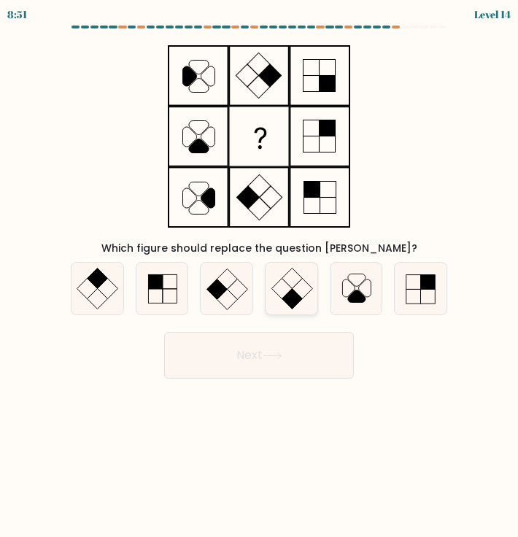
click at [285, 285] on icon at bounding box center [292, 289] width 52 height 52
click at [260, 276] on input "d." at bounding box center [259, 272] width 1 height 7
radio input "true"
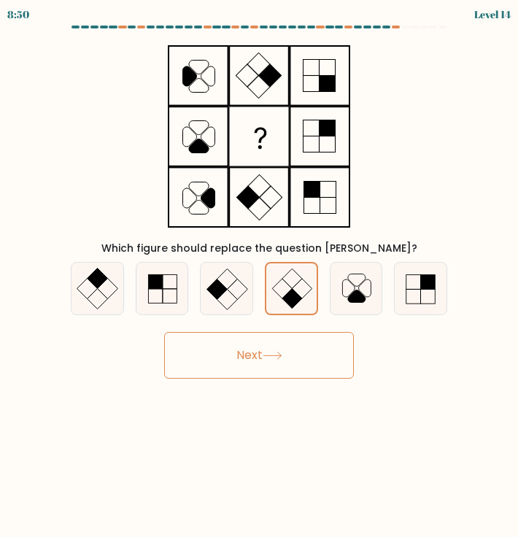
click at [295, 347] on button "Next" at bounding box center [259, 355] width 190 height 47
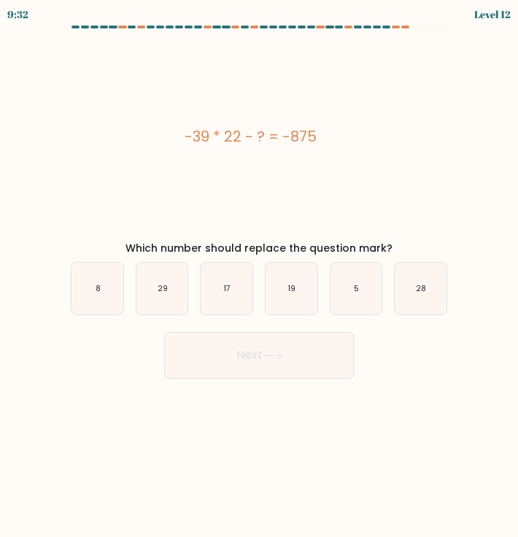
click at [246, 139] on div "-39 * 22 - ? = -875" at bounding box center [250, 137] width 382 height 22
copy div "-39 * 22 - ? = -875"
click at [232, 281] on icon "17" at bounding box center [227, 289] width 52 height 52
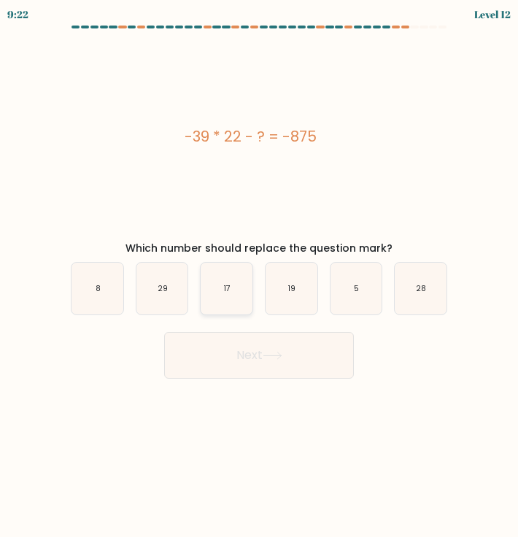
click at [259, 276] on input "c. 17" at bounding box center [259, 272] width 1 height 7
radio input "true"
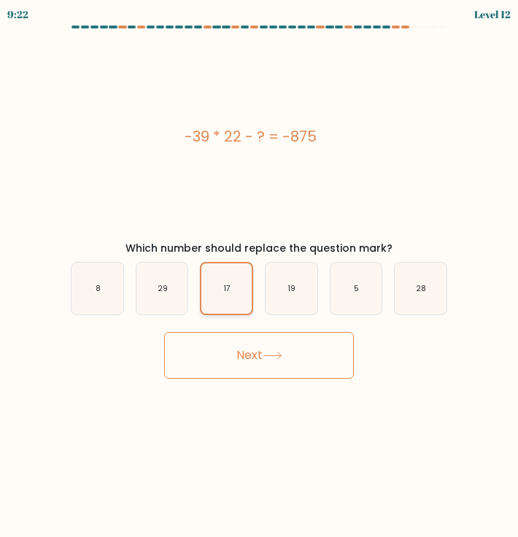
click at [232, 281] on icon "17" at bounding box center [226, 288] width 50 height 50
click at [259, 276] on input "c. 17" at bounding box center [259, 272] width 1 height 7
click at [259, 360] on button "Next" at bounding box center [259, 355] width 190 height 47
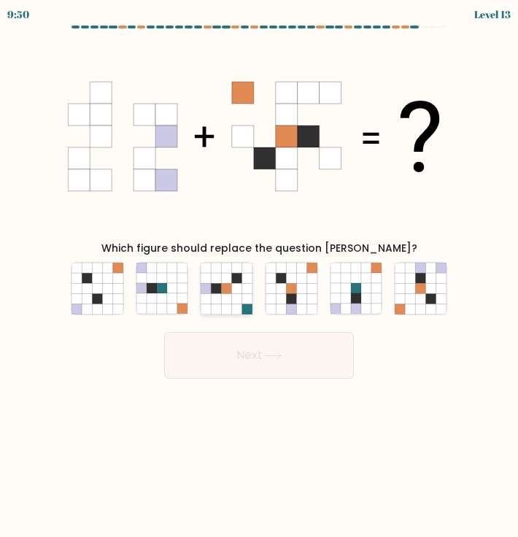
click at [216, 309] on icon at bounding box center [217, 309] width 10 height 10
click at [259, 276] on input "c." at bounding box center [259, 272] width 1 height 7
radio input "true"
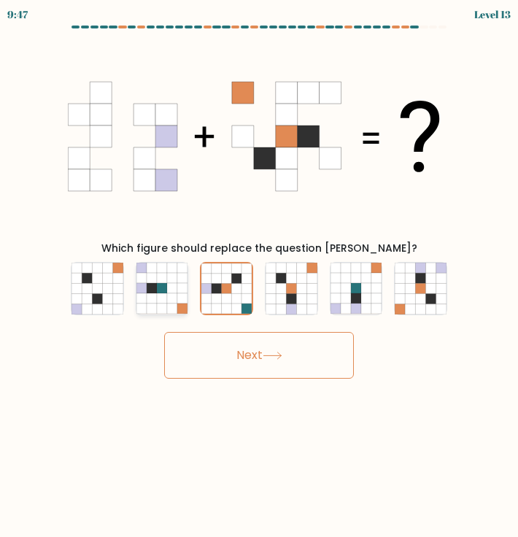
click at [173, 304] on icon at bounding box center [172, 309] width 10 height 10
click at [259, 276] on input "b." at bounding box center [259, 272] width 1 height 7
radio input "true"
click at [319, 299] on div "d." at bounding box center [291, 288] width 65 height 53
click at [288, 263] on icon at bounding box center [291, 268] width 10 height 10
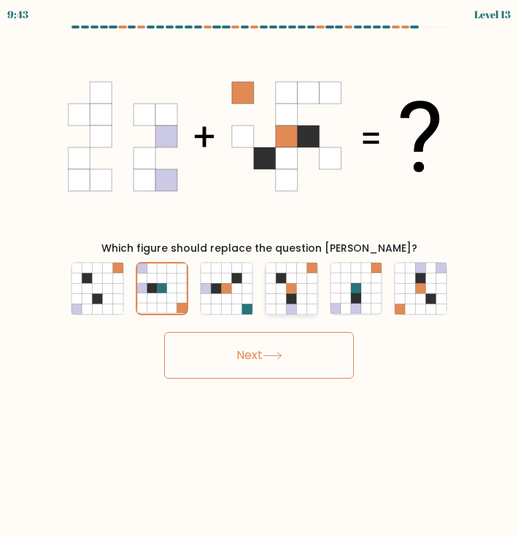
click at [260, 269] on input "d." at bounding box center [259, 272] width 1 height 7
radio input "true"
click at [290, 354] on button "Next" at bounding box center [259, 355] width 190 height 47
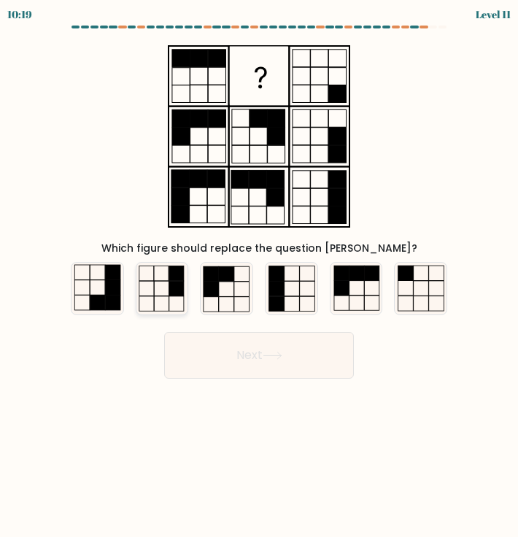
click at [162, 281] on rect at bounding box center [161, 273] width 15 height 15
click at [259, 276] on input "b." at bounding box center [259, 272] width 1 height 7
radio input "true"
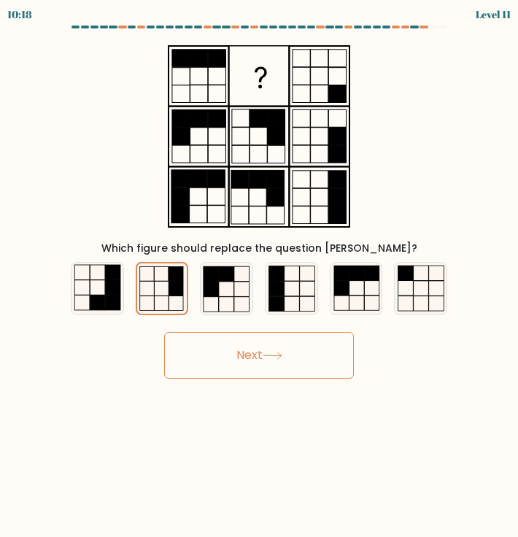
click at [251, 349] on button "Next" at bounding box center [259, 355] width 190 height 47
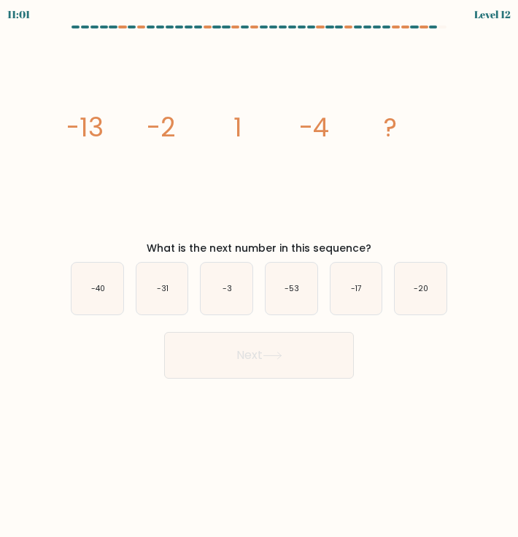
click at [288, 127] on icon "image/svg+xml -13 -2 1 -4 ?" at bounding box center [259, 136] width 382 height 197
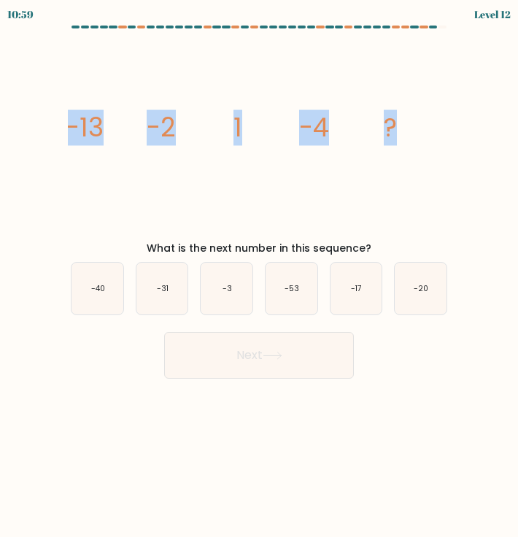
drag, startPoint x: 66, startPoint y: 115, endPoint x: 464, endPoint y: 101, distance: 397.9
click at [464, 101] on form at bounding box center [259, 202] width 518 height 353
copy g "-13 -2 1 -4 ?"
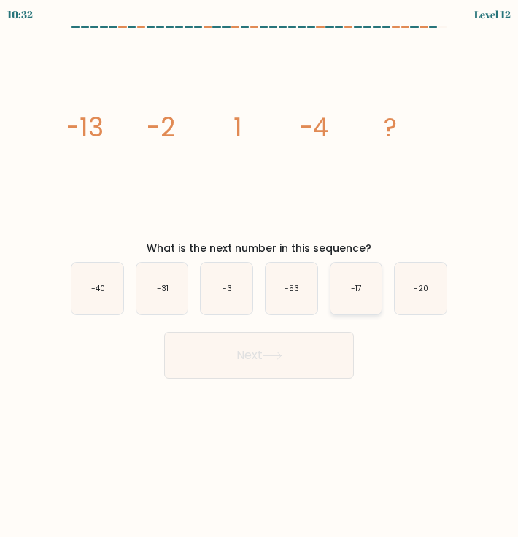
click at [338, 291] on icon "-17" at bounding box center [357, 289] width 52 height 52
click at [260, 276] on input "e. -17" at bounding box center [259, 272] width 1 height 7
radio input "true"
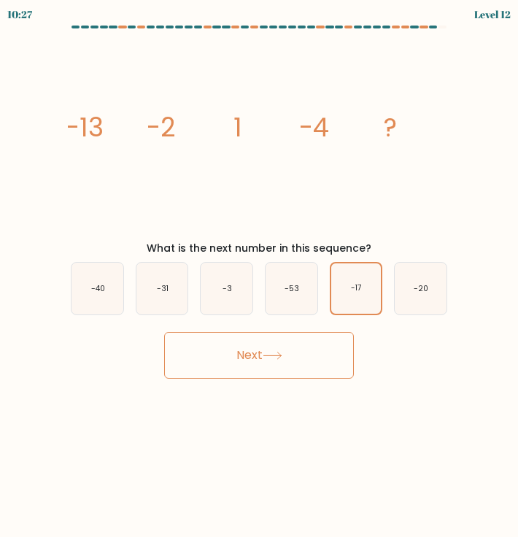
click at [289, 355] on button "Next" at bounding box center [259, 355] width 190 height 47
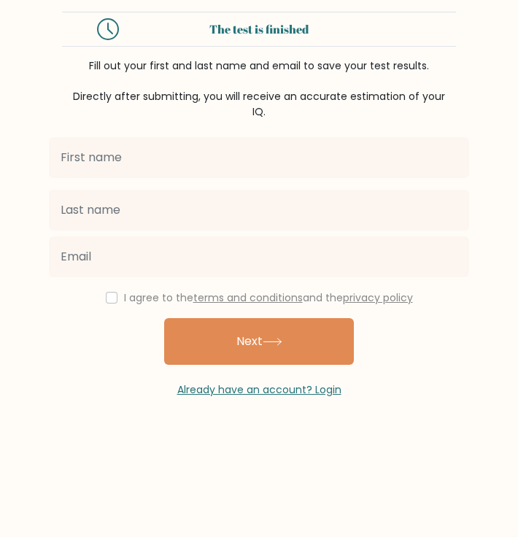
click at [309, 163] on input "text" at bounding box center [259, 157] width 420 height 41
type input "[PERSON_NAME] [PERSON_NAME]"
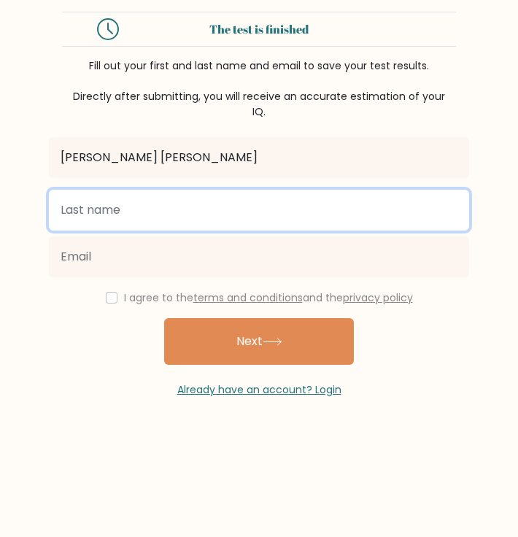
click at [375, 214] on input "text" at bounding box center [259, 210] width 420 height 41
type input "Apura"
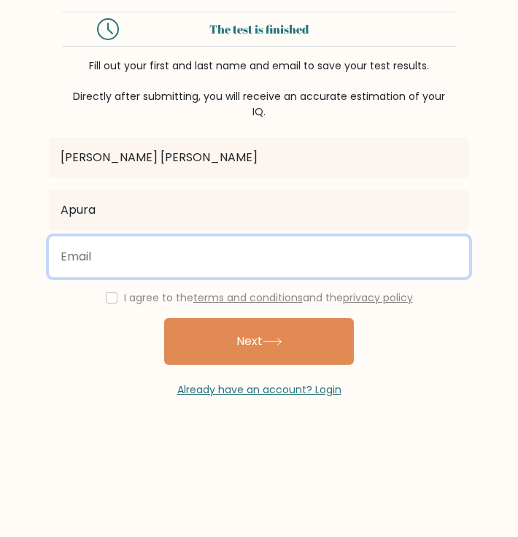
click at [378, 248] on input "email" at bounding box center [259, 256] width 420 height 41
type input "elysamaej.apura@gmail.com"
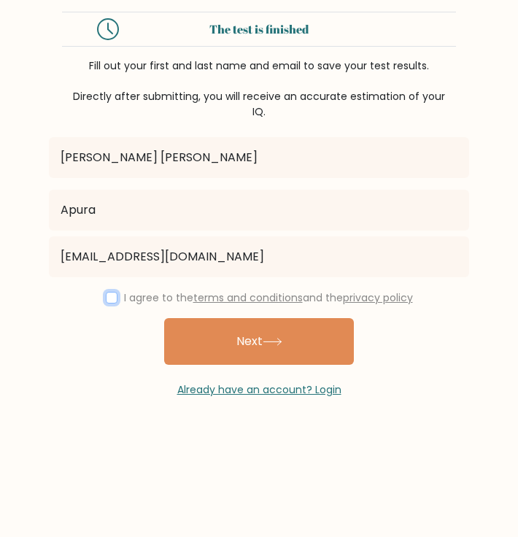
click at [109, 296] on input "checkbox" at bounding box center [112, 298] width 12 height 12
checkbox input "true"
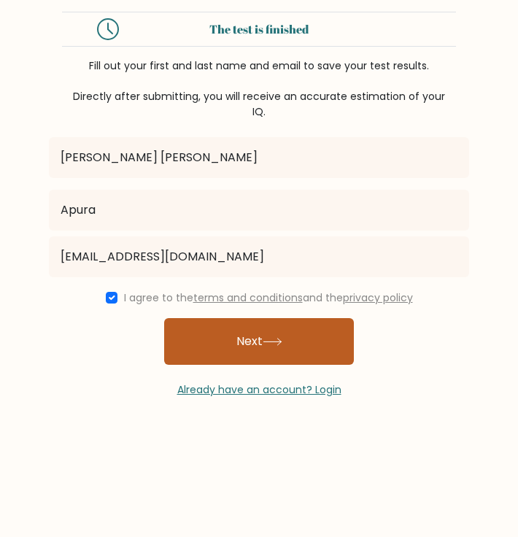
click at [255, 342] on button "Next" at bounding box center [259, 341] width 190 height 47
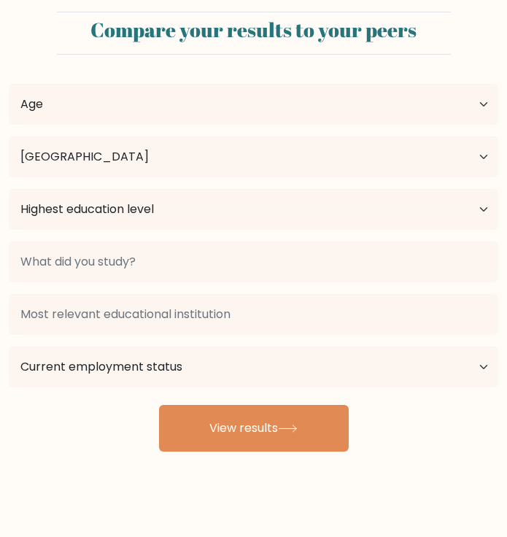
select select "PH"
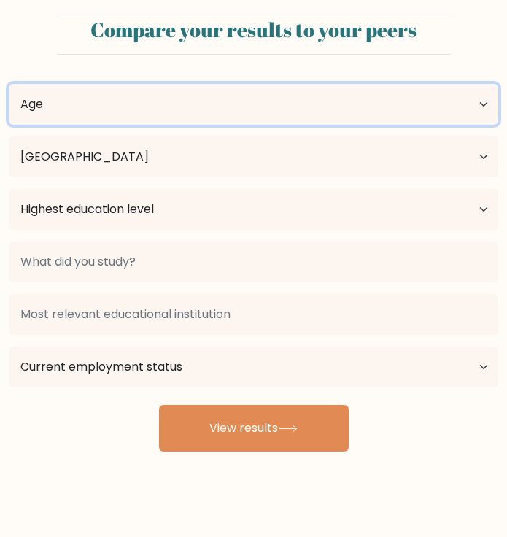
click at [323, 107] on select "Age Under 18 years old 18-24 years old 25-34 years old 35-44 years old 45-54 ye…" at bounding box center [254, 104] width 490 height 41
select select "18_24"
click at [9, 84] on select "Age Under 18 years old 18-24 years old 25-34 years old 35-44 years old 45-54 ye…" at bounding box center [254, 104] width 490 height 41
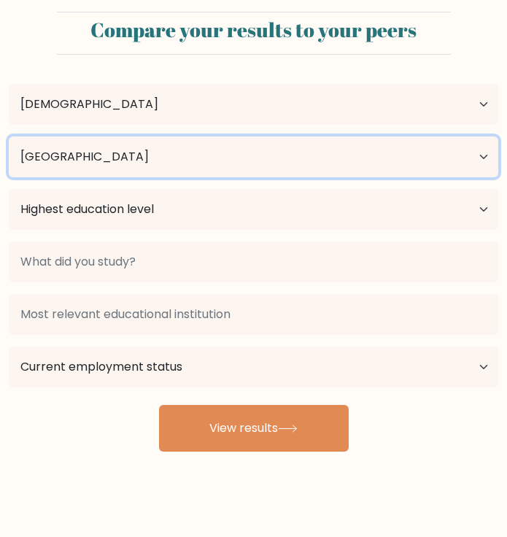
click at [187, 158] on select "Country Afghanistan Albania Algeria American Samoa Andorra Angola Anguilla Anta…" at bounding box center [254, 156] width 490 height 41
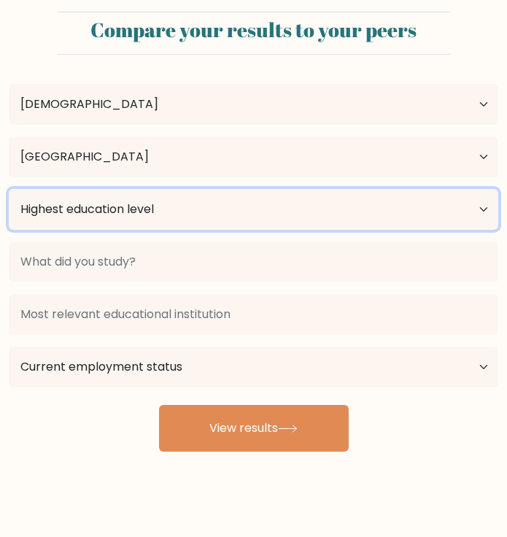
click at [189, 228] on select "Highest education level No schooling Primary Lower Secondary Upper Secondary Oc…" at bounding box center [254, 209] width 490 height 41
select select "bachelors_degree"
click at [9, 189] on select "Highest education level No schooling Primary Lower Secondary Upper Secondary Oc…" at bounding box center [254, 209] width 490 height 41
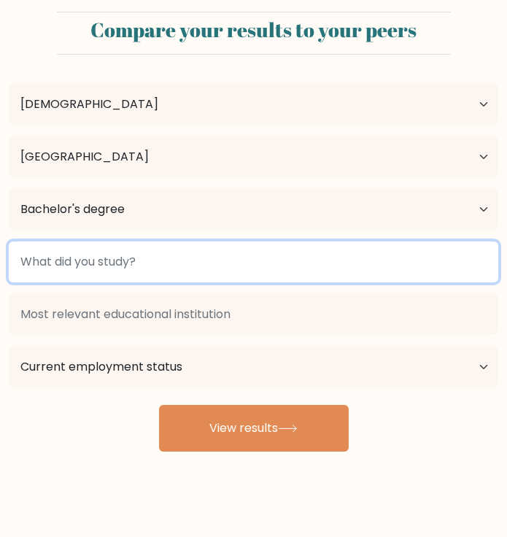
click at [185, 260] on input at bounding box center [254, 262] width 490 height 41
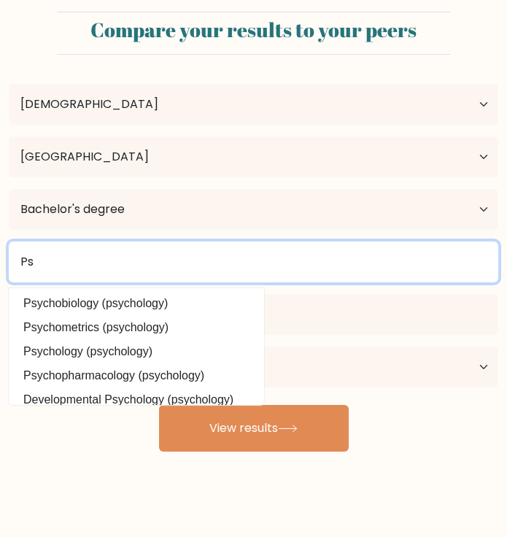
type input "P"
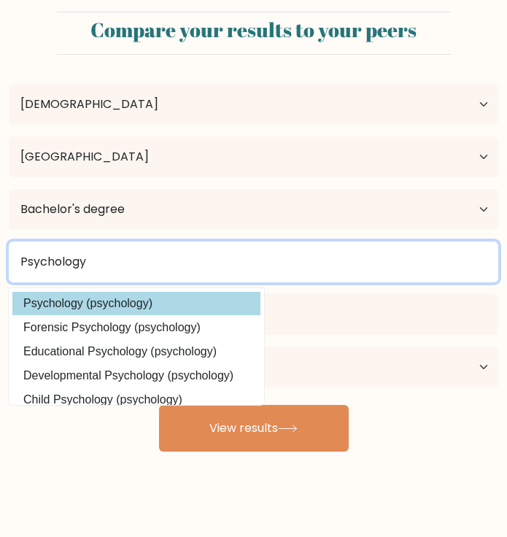
type input "Psychology"
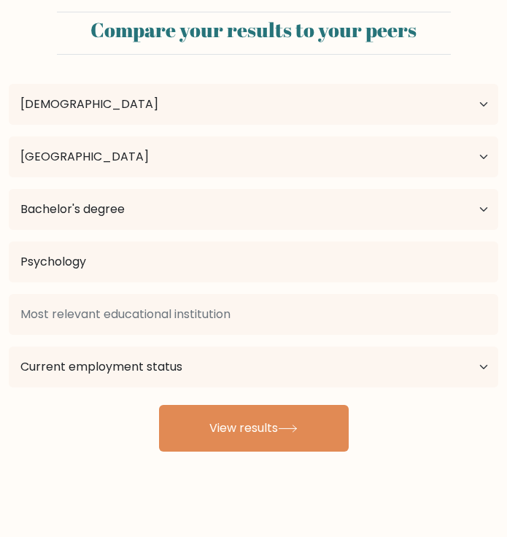
click at [126, 302] on div "Elysa Mae Apura Age Under 18 years old 18-24 years old 25-34 years old 35-44 ye…" at bounding box center [253, 258] width 507 height 385
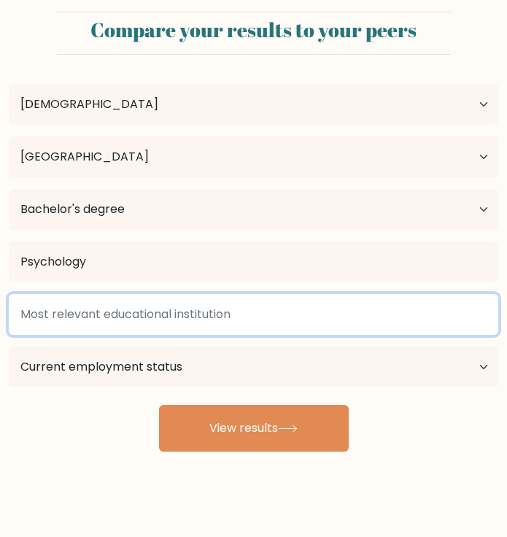
click at [170, 309] on input at bounding box center [254, 314] width 490 height 41
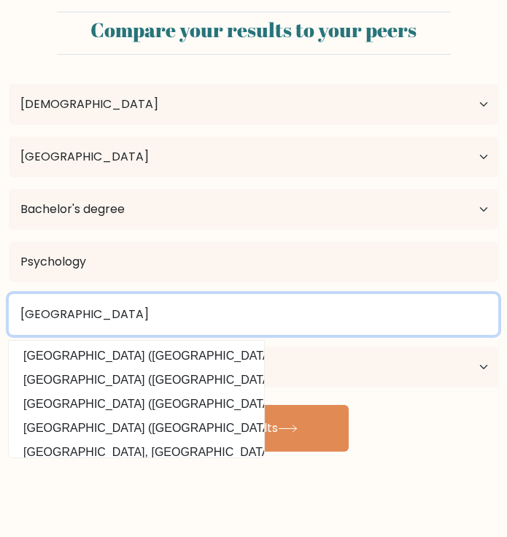
type input "Saint Louis College"
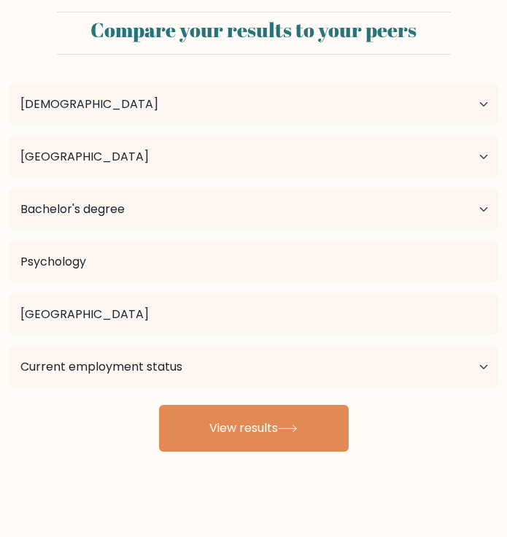
click at [367, 504] on div "Compare your results to your peers Elysa Mae Apura Age Under 18 years old 18-24…" at bounding box center [253, 276] width 507 height 553
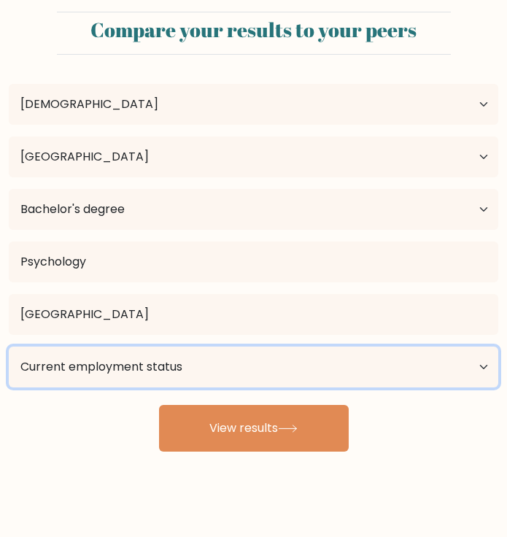
click at [255, 378] on select "Current employment status Employed Student Retired Other / prefer not to answer" at bounding box center [254, 367] width 490 height 41
select select "other"
click at [9, 347] on select "Current employment status Employed Student Retired Other / prefer not to answer" at bounding box center [254, 367] width 490 height 41
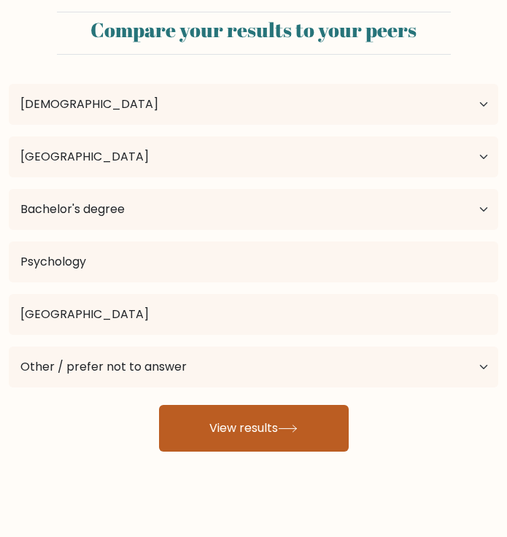
click at [263, 425] on button "View results" at bounding box center [254, 428] width 190 height 47
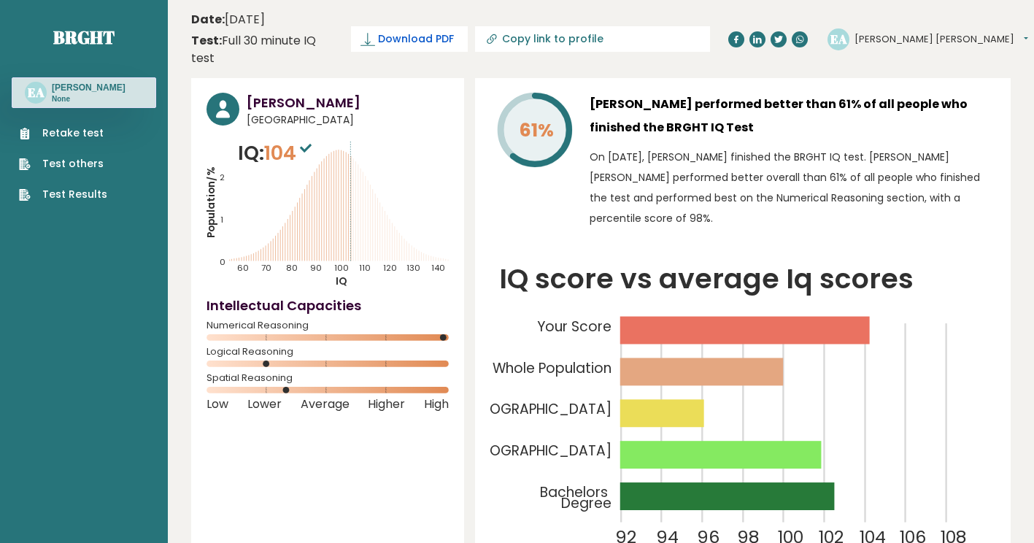
click at [454, 31] on span "Download PDF" at bounding box center [416, 38] width 76 height 15
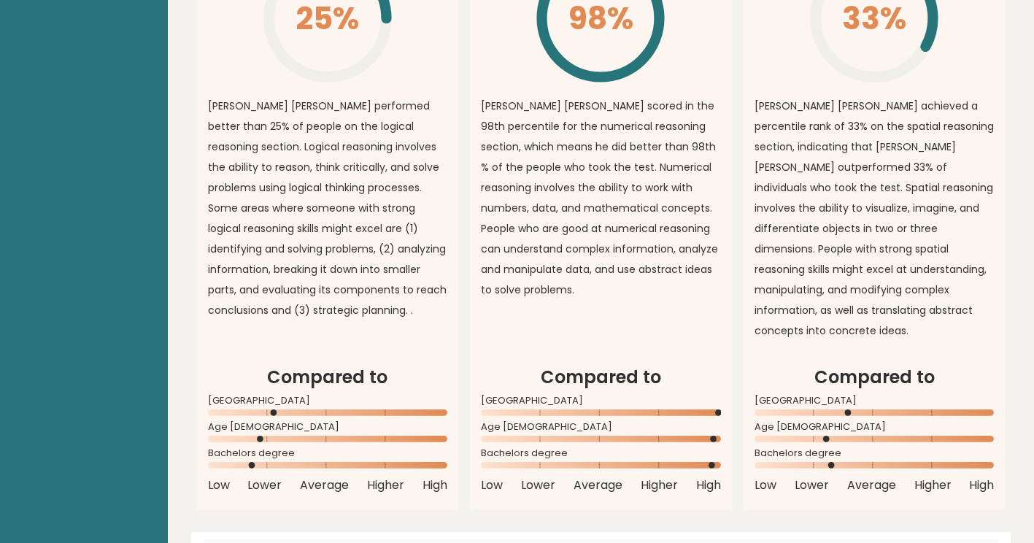
scroll to position [1397, 0]
